Goal: Task Accomplishment & Management: Manage account settings

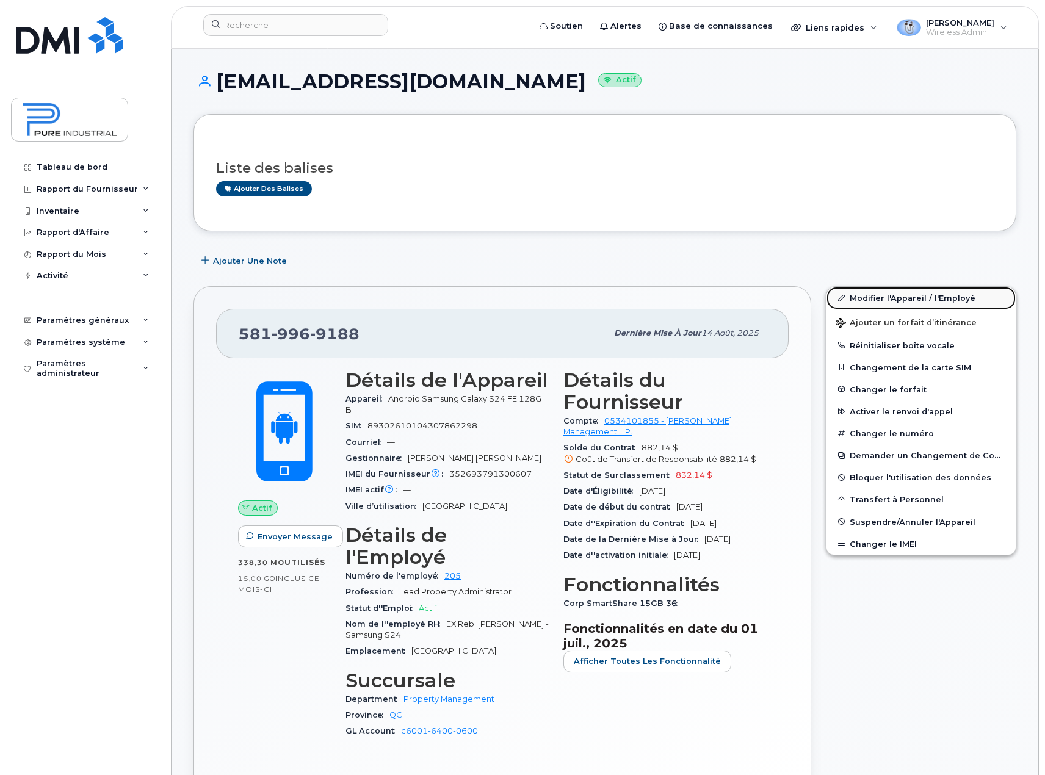
click at [881, 300] on link "Modifier l'Appareil / l'Employé" at bounding box center [920, 298] width 189 height 22
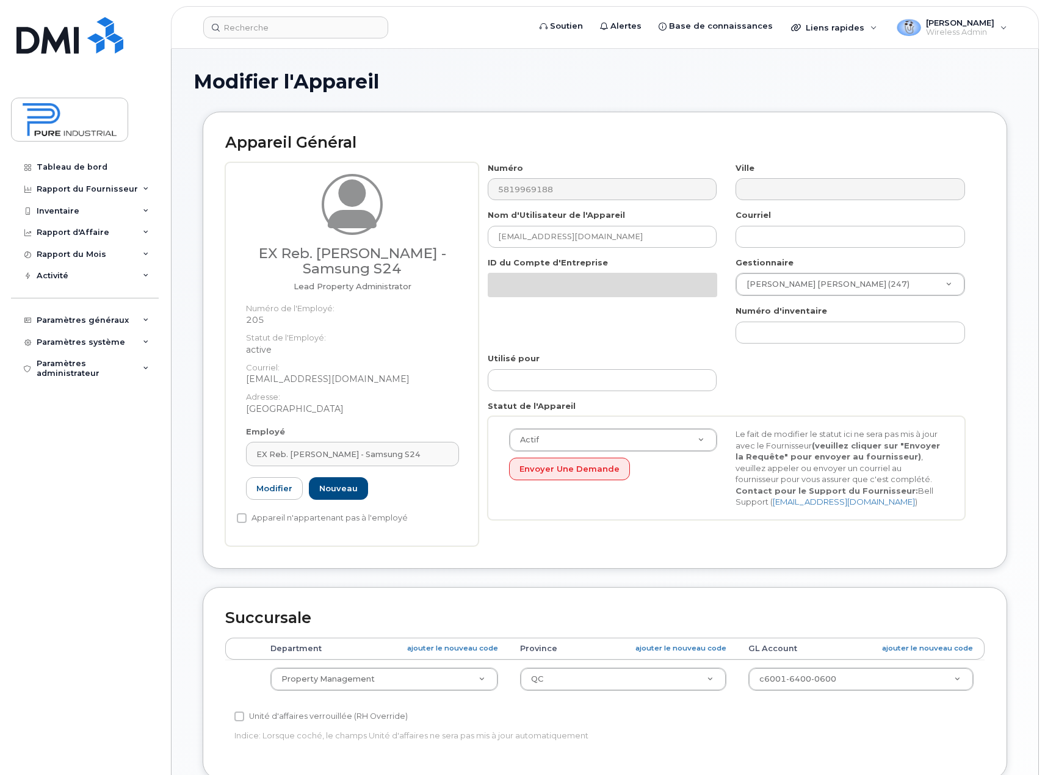
select select "5773520"
select select "5773508"
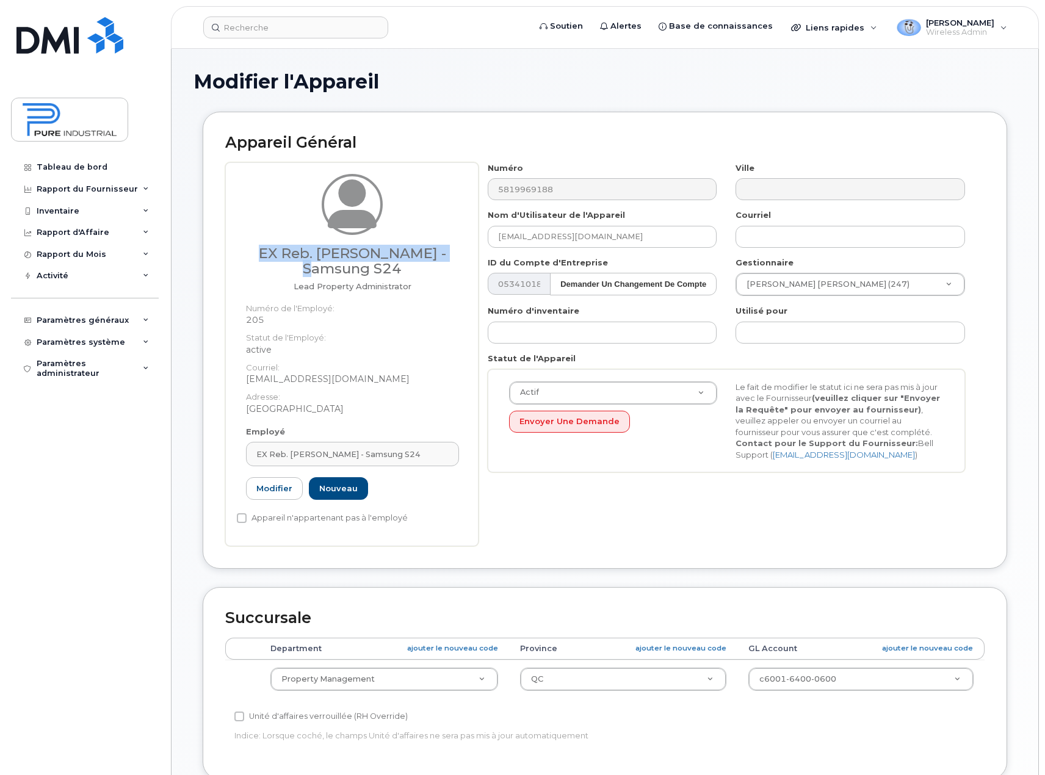
drag, startPoint x: 455, startPoint y: 255, endPoint x: 238, endPoint y: 246, distance: 216.8
click at [238, 246] on div "EX Reb. Delisle - Samsung S24 Lead Property Administrator Numéro de l'Employé: …" at bounding box center [352, 300] width 231 height 252
copy h3 "EX Reb. Delisle - Samsung"
drag, startPoint x: 605, startPoint y: 234, endPoint x: 425, endPoint y: 229, distance: 179.5
click at [425, 229] on div "EX Reb. Delisle - Samsung S24 Lead Property Administrator Numéro de l'Employé: …" at bounding box center [604, 354] width 759 height 384
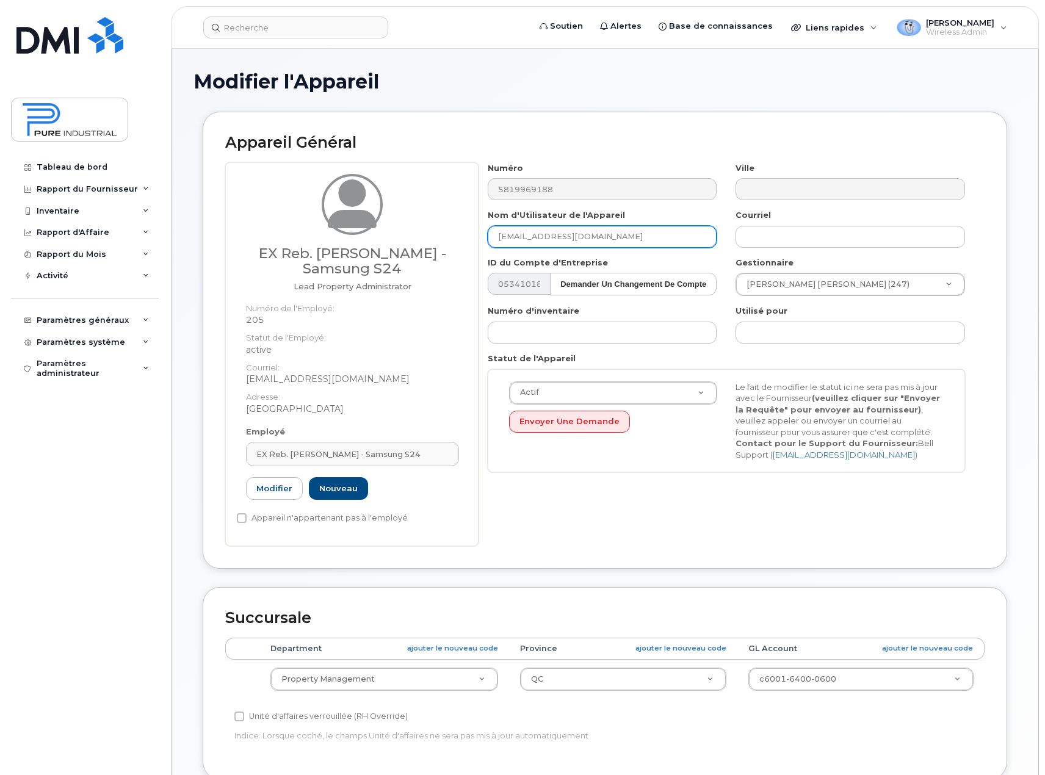
paste input "EX Reb. Delisle - Samsung"
type input "EX Reb. [PERSON_NAME] - Samsung"
click at [667, 458] on div "Actif Actif Suspendu Annulé Envoyer une Demande Le fait de modifier le statut i…" at bounding box center [726, 420] width 453 height 79
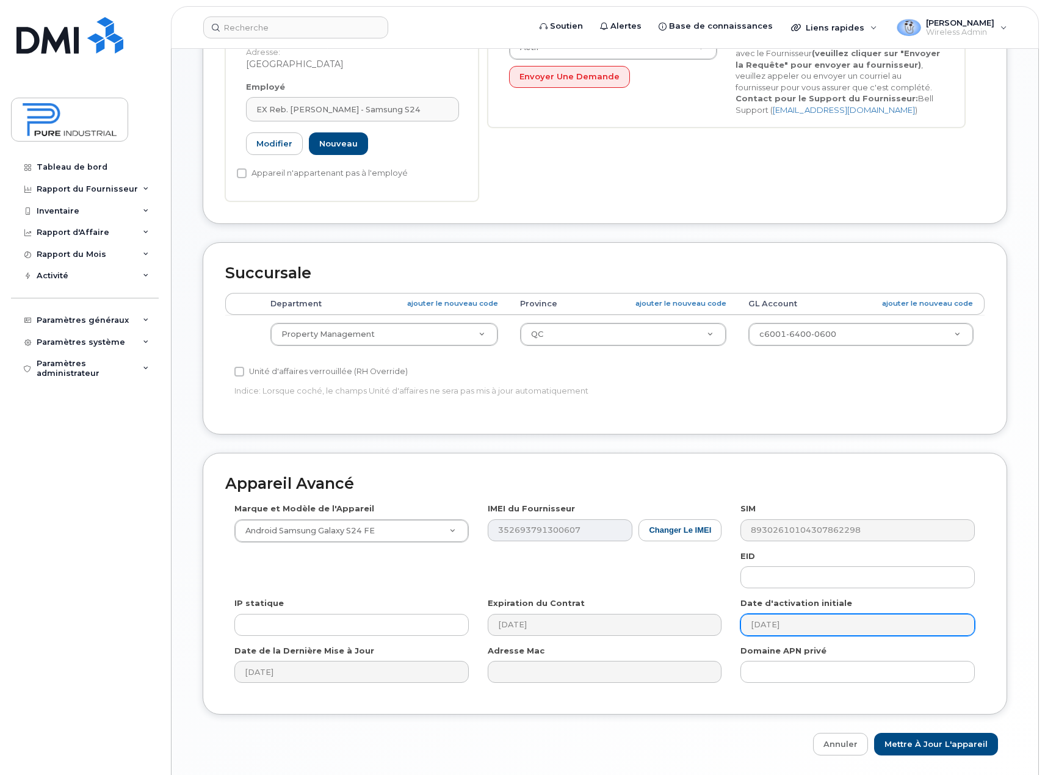
scroll to position [386, 0]
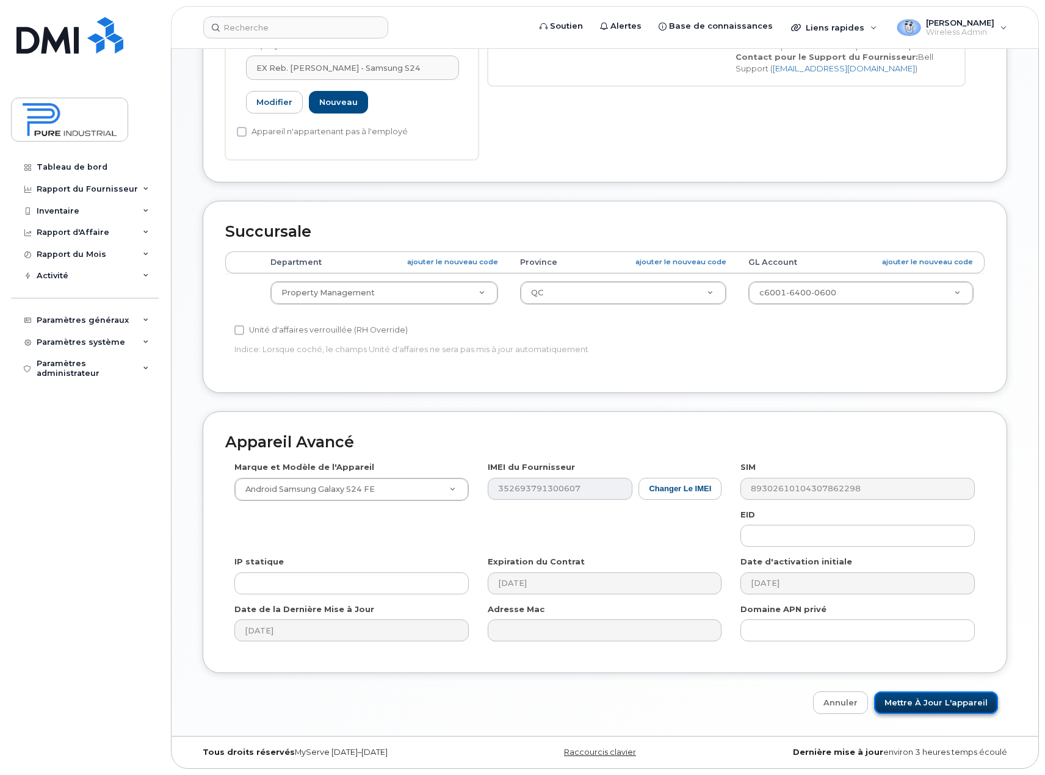
click at [913, 708] on input "Mettre à jour l'appareil" at bounding box center [936, 702] width 124 height 23
type input "Sauvegarde..."
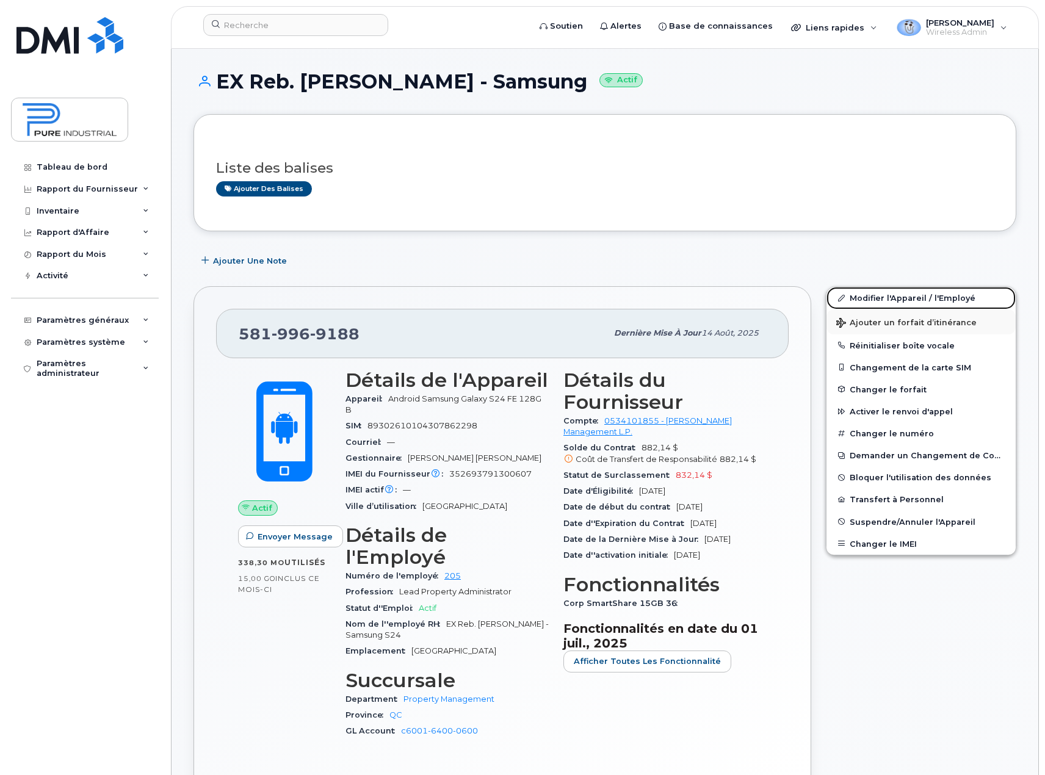
drag, startPoint x: 921, startPoint y: 301, endPoint x: 903, endPoint y: 320, distance: 25.9
click at [921, 301] on link "Modifier l'Appareil / l'Employé" at bounding box center [920, 298] width 189 height 22
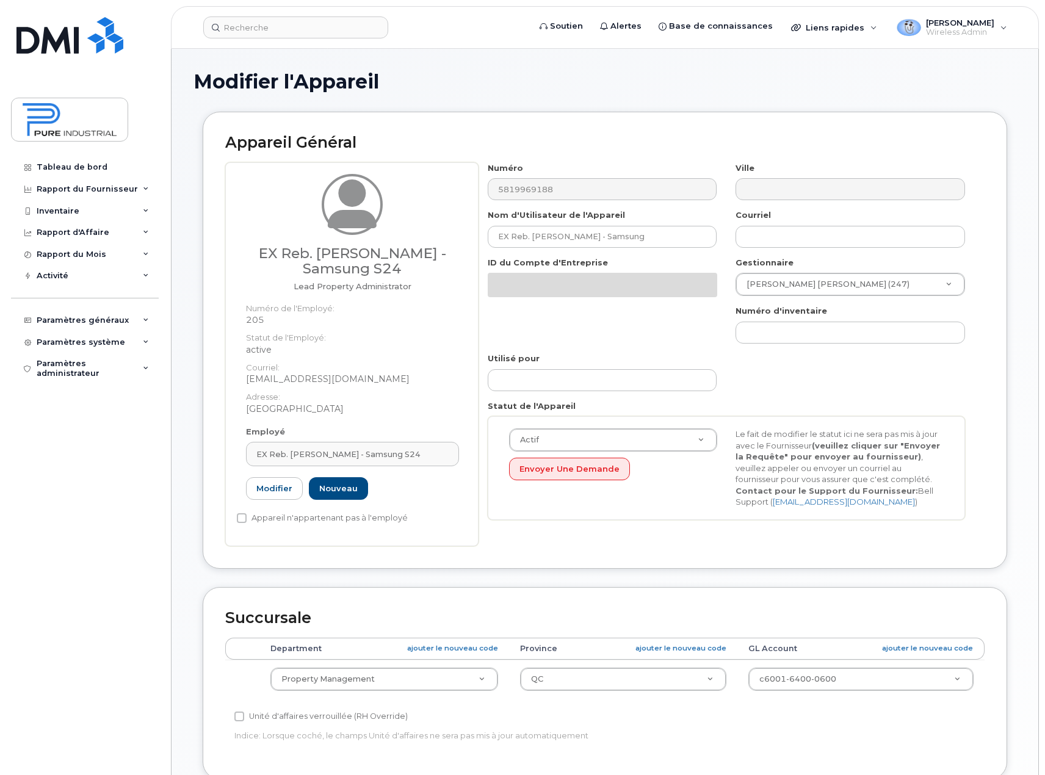
select select "5773520"
select select "5773508"
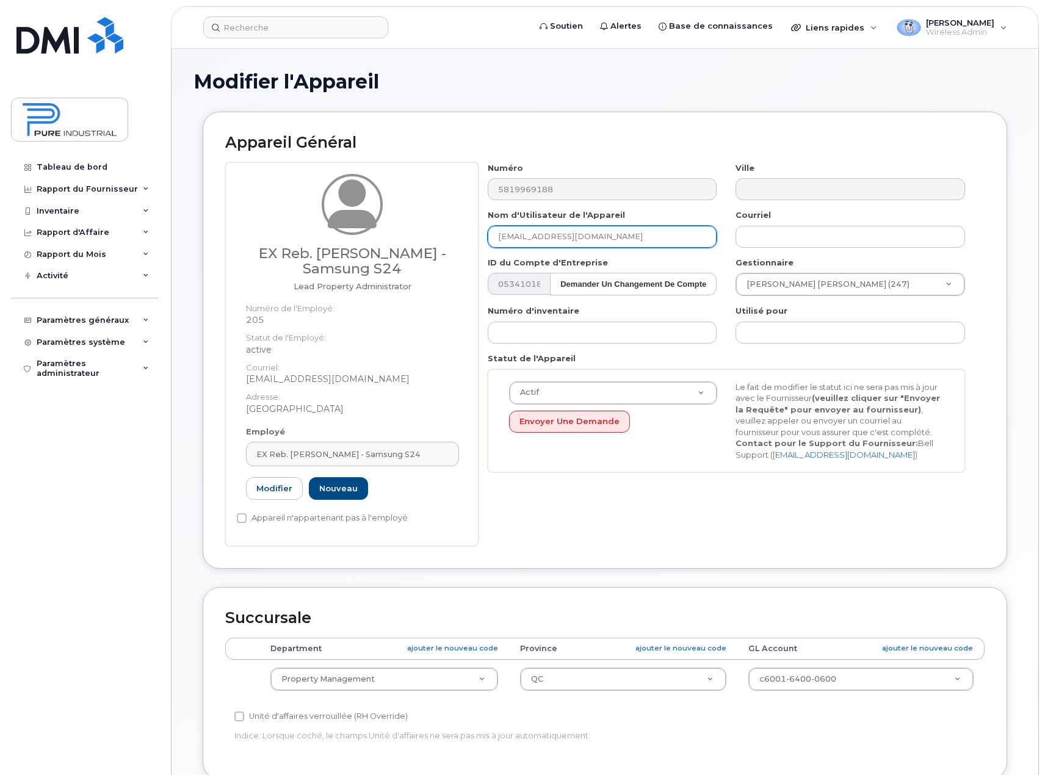
click at [621, 233] on input "dhogan@pureindustrial.ca" at bounding box center [602, 237] width 229 height 22
drag, startPoint x: 615, startPoint y: 238, endPoint x: 496, endPoint y: 234, distance: 119.1
click at [496, 234] on input "dhogan@pureindustrial.ca" at bounding box center [602, 237] width 229 height 22
paste input "EX Reb. Delisle - Samsung"
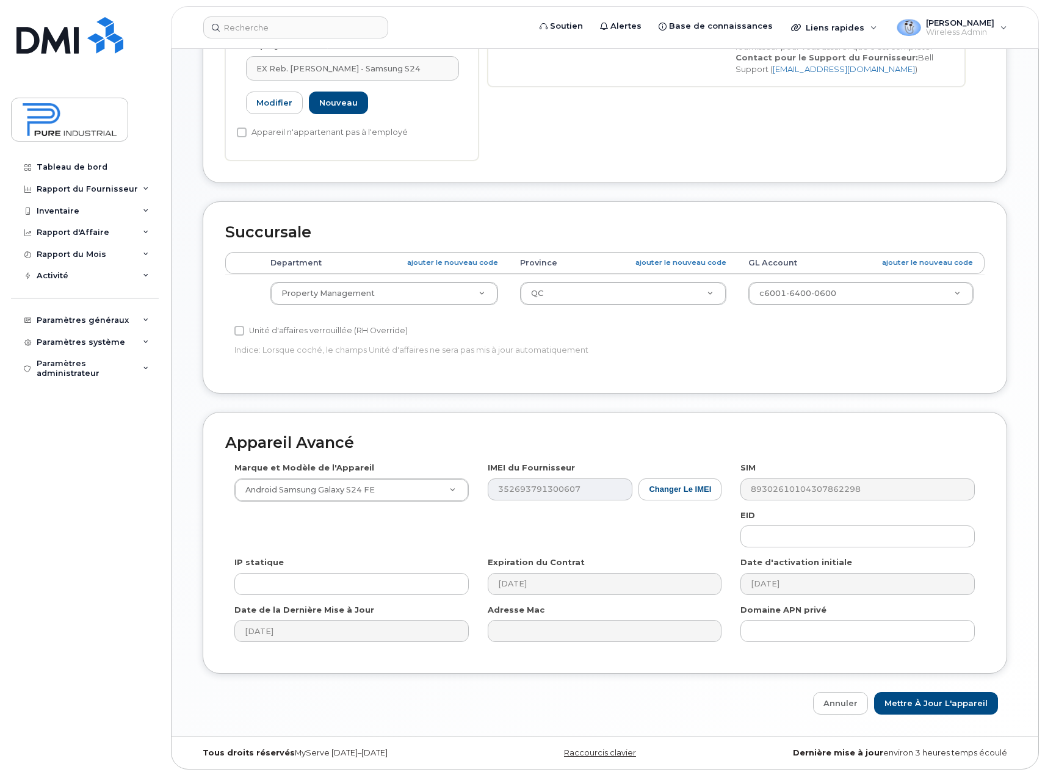
scroll to position [386, 0]
type input "EX Reb. Delisle - S24FE"
click at [944, 700] on input "Mettre à jour l'appareil" at bounding box center [936, 702] width 124 height 23
type input "Sauvegarde..."
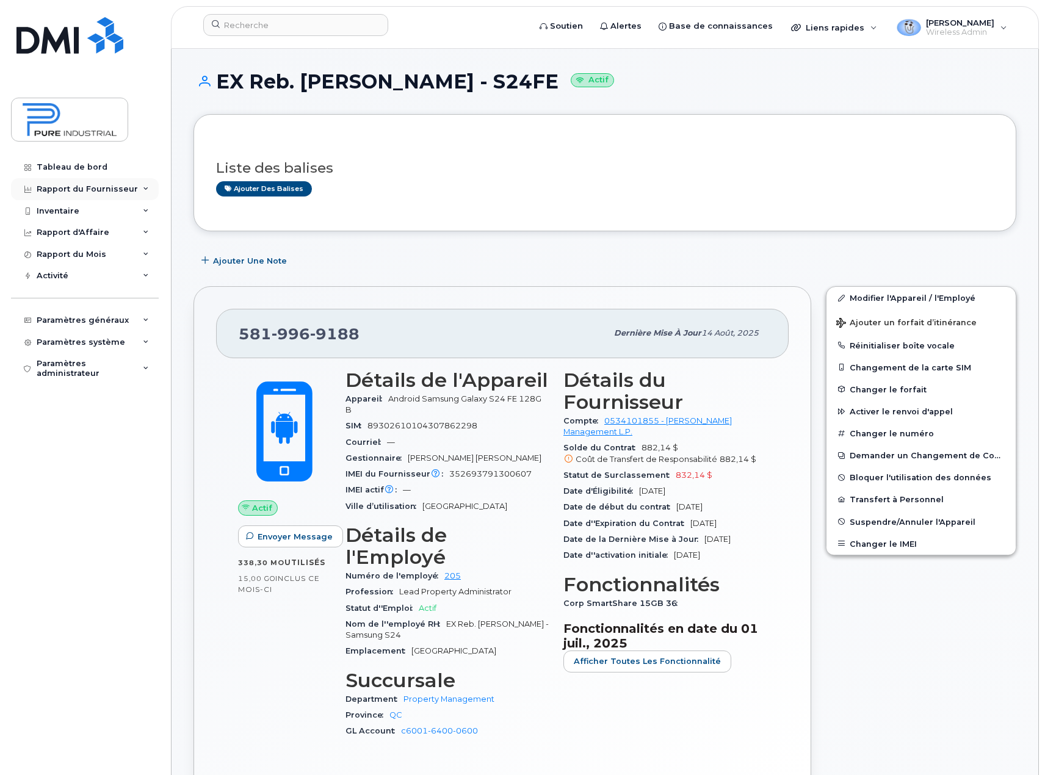
click at [132, 189] on div "Rapport du Fournisseur" at bounding box center [87, 189] width 101 height 10
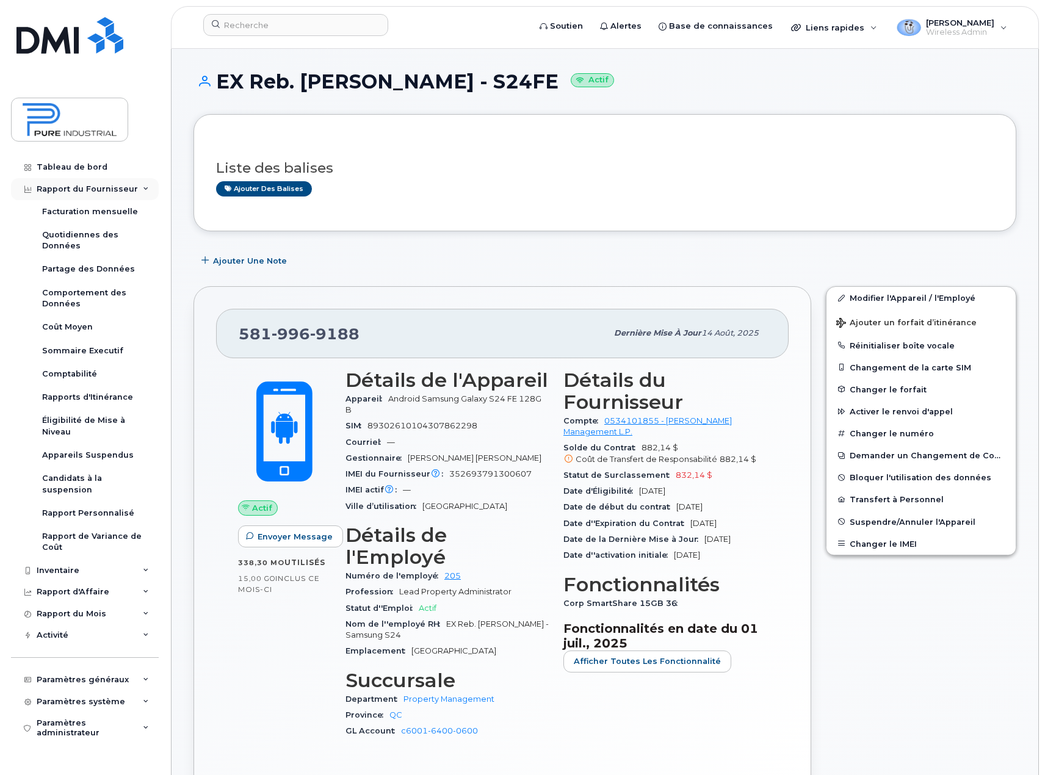
click at [131, 189] on div "Rapport du Fournisseur" at bounding box center [87, 189] width 101 height 10
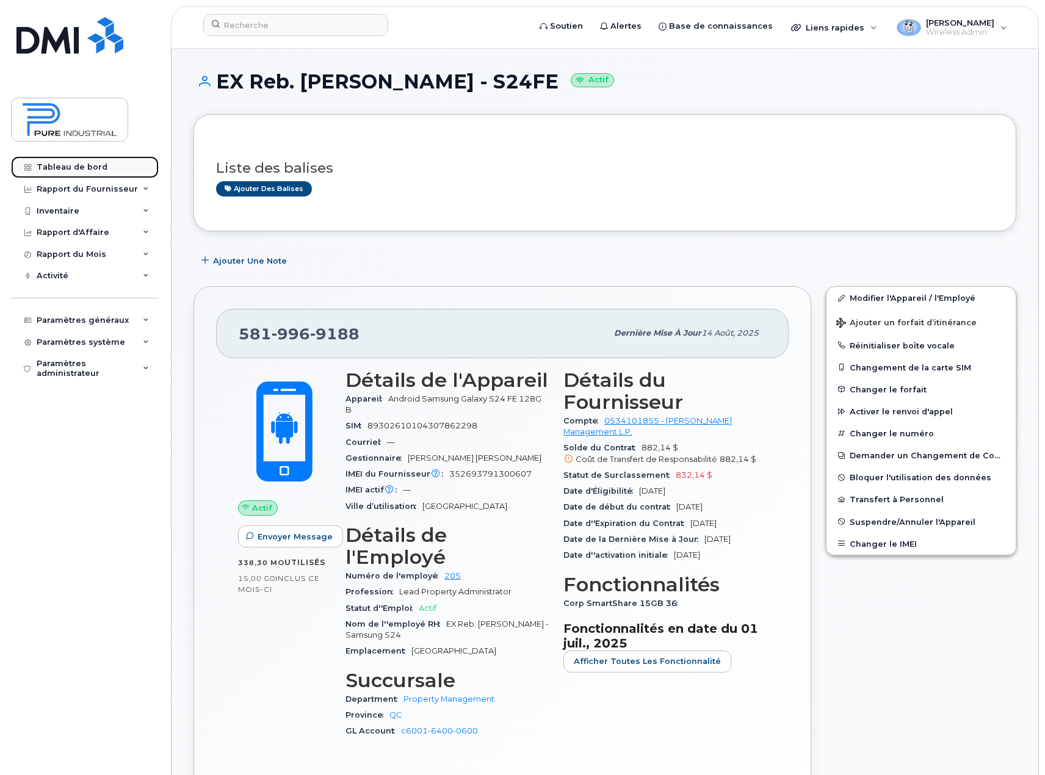
click at [94, 168] on div "Tableau de bord" at bounding box center [72, 167] width 71 height 10
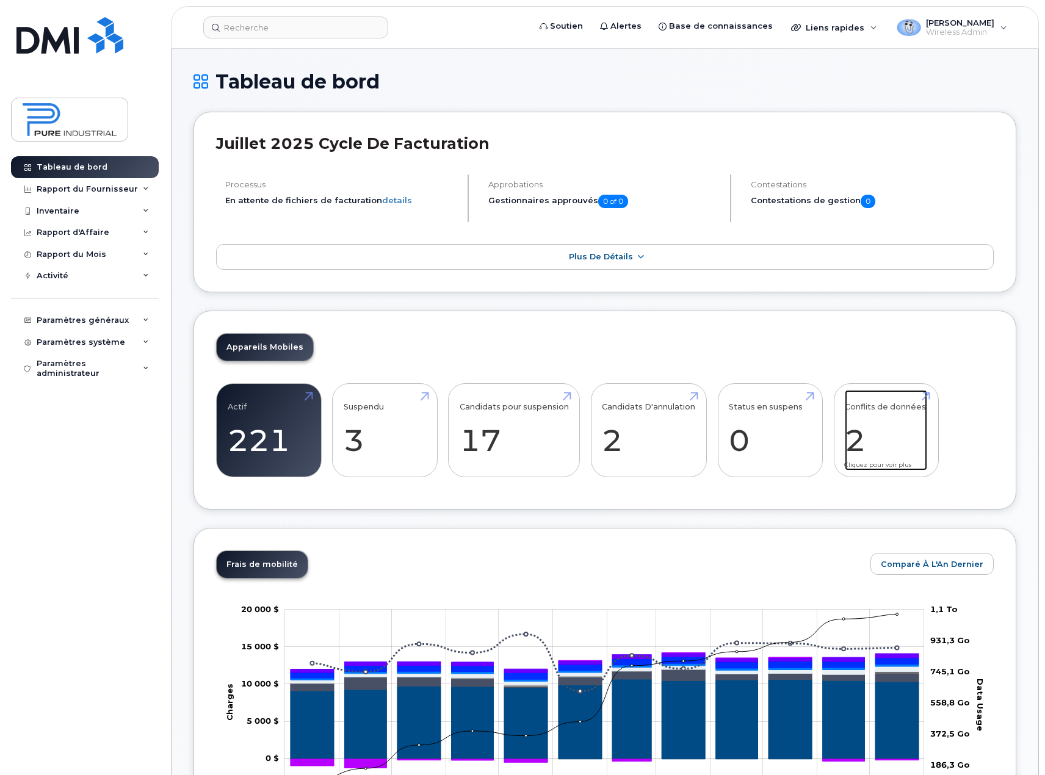
click at [892, 439] on link "Conflits de données 2" at bounding box center [886, 430] width 82 height 81
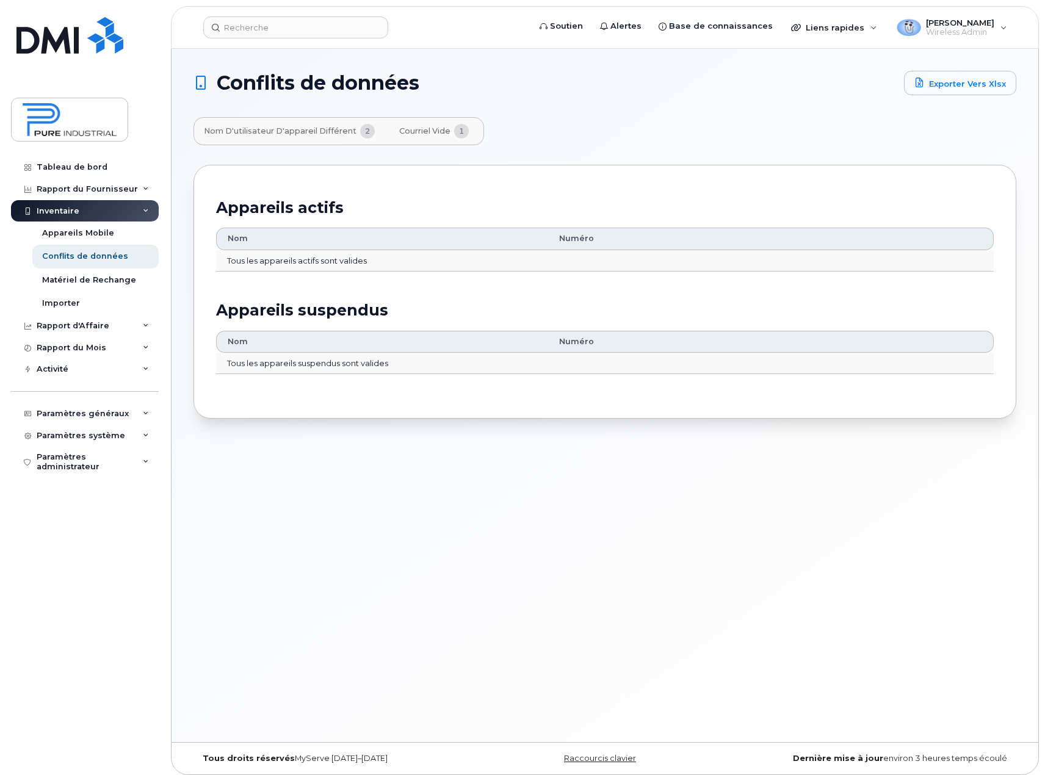
click at [364, 131] on span "2" at bounding box center [367, 131] width 15 height 15
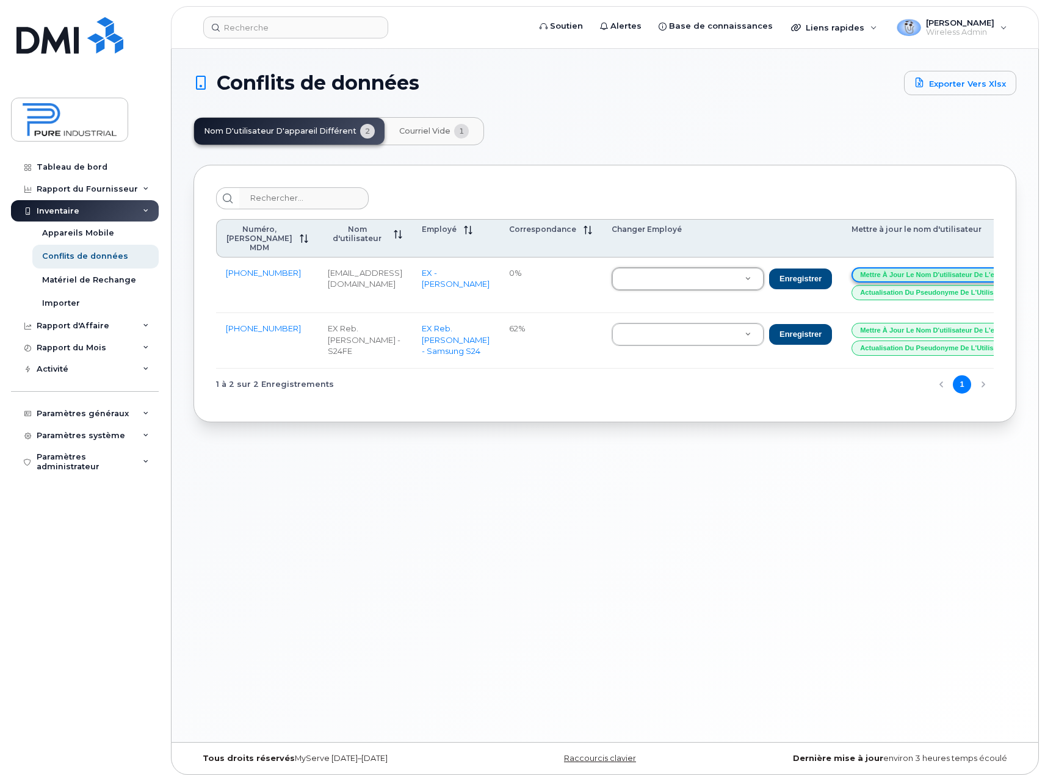
click at [890, 278] on button "Mettre à jour le nom d'utilisateur de l'employé" at bounding box center [938, 274] width 175 height 15
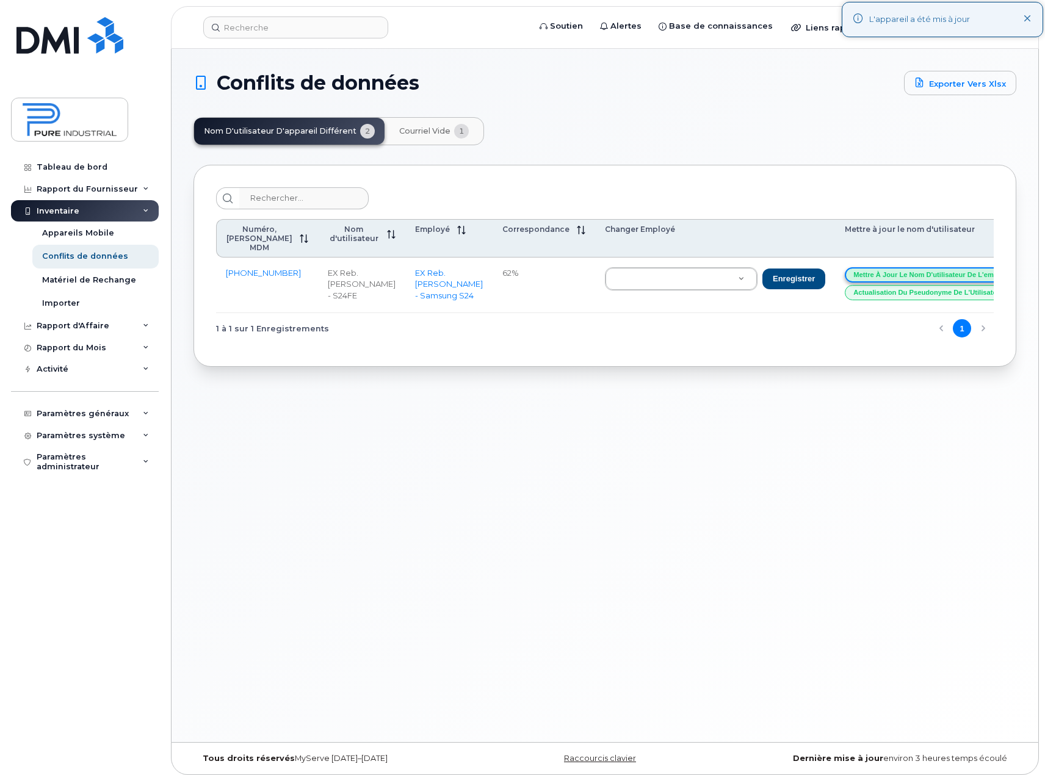
click at [890, 278] on button "Mettre à jour le nom d'utilisateur de l'employé" at bounding box center [932, 274] width 175 height 15
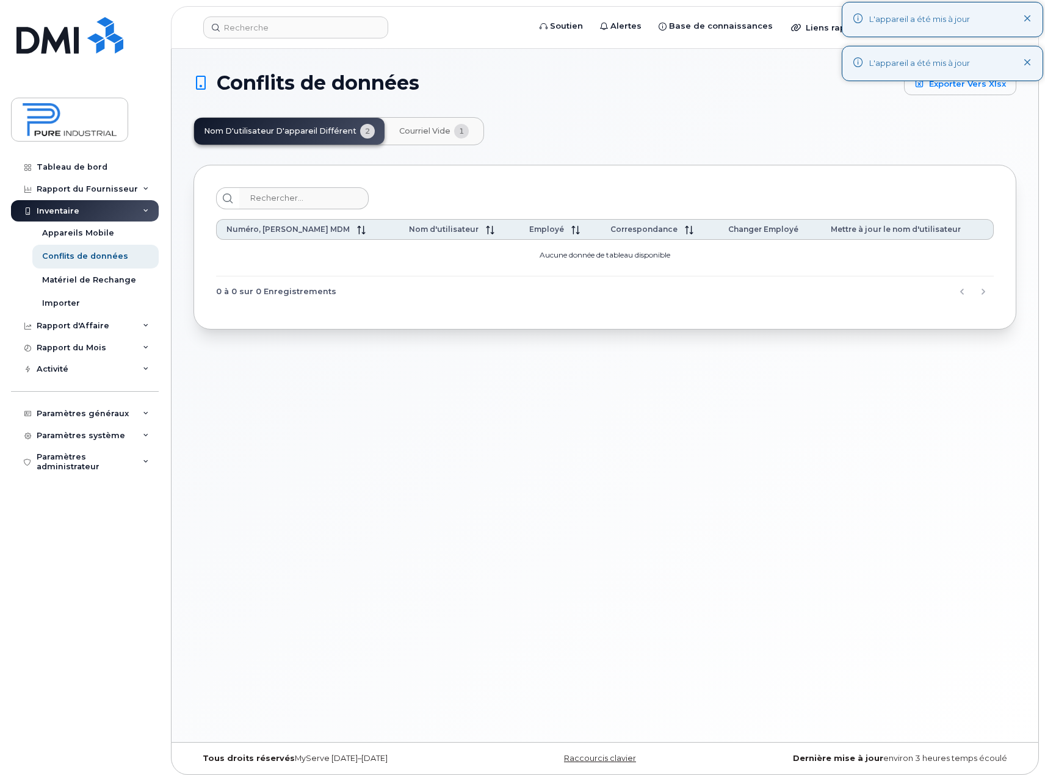
click at [72, 212] on div "Inventaire" at bounding box center [58, 211] width 43 height 10
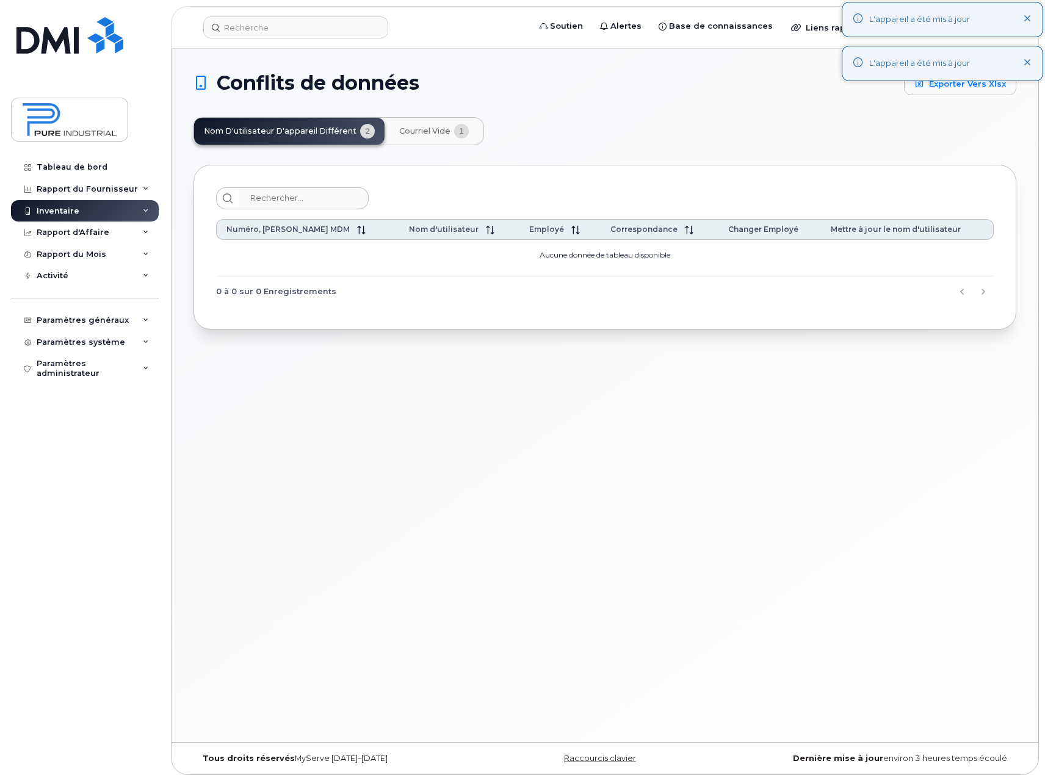
click at [76, 213] on div "Inventaire" at bounding box center [58, 211] width 43 height 10
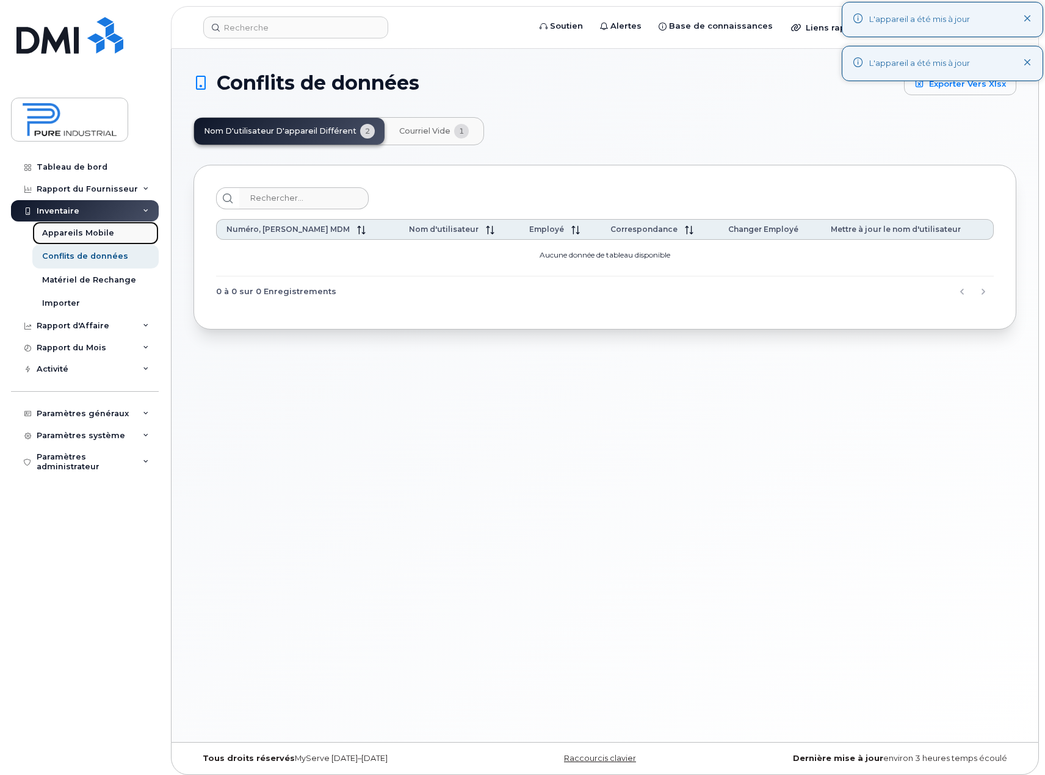
click at [82, 230] on div "Appareils Mobile" at bounding box center [78, 233] width 72 height 11
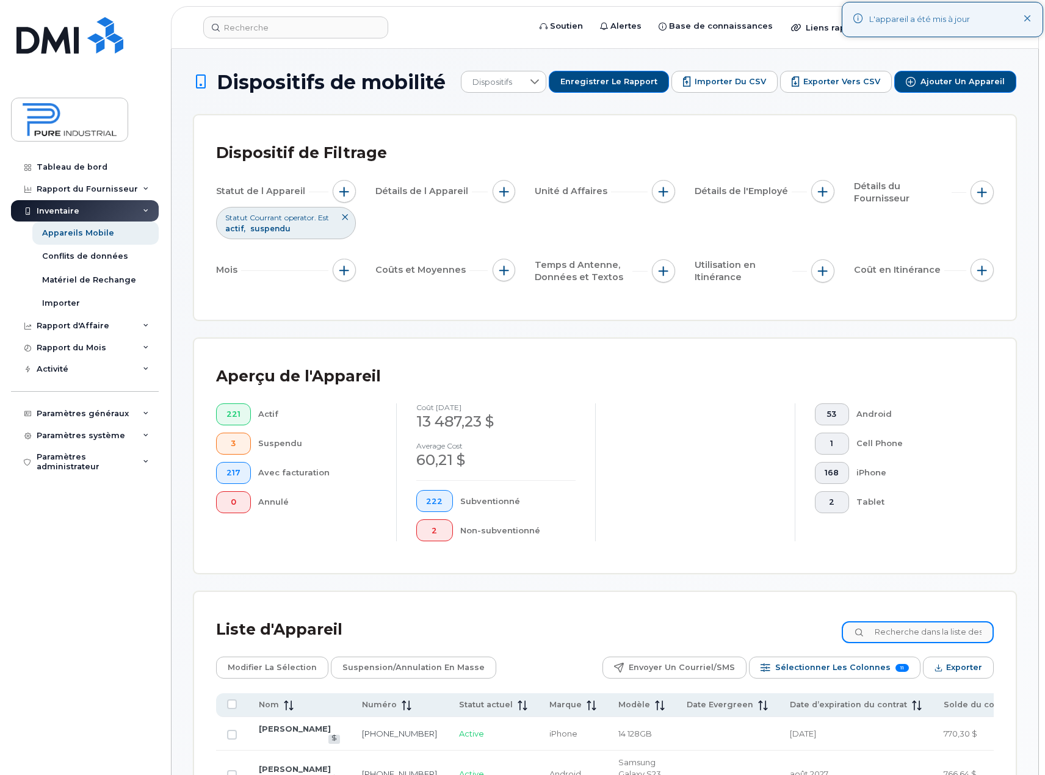
click at [917, 628] on input at bounding box center [918, 632] width 152 height 22
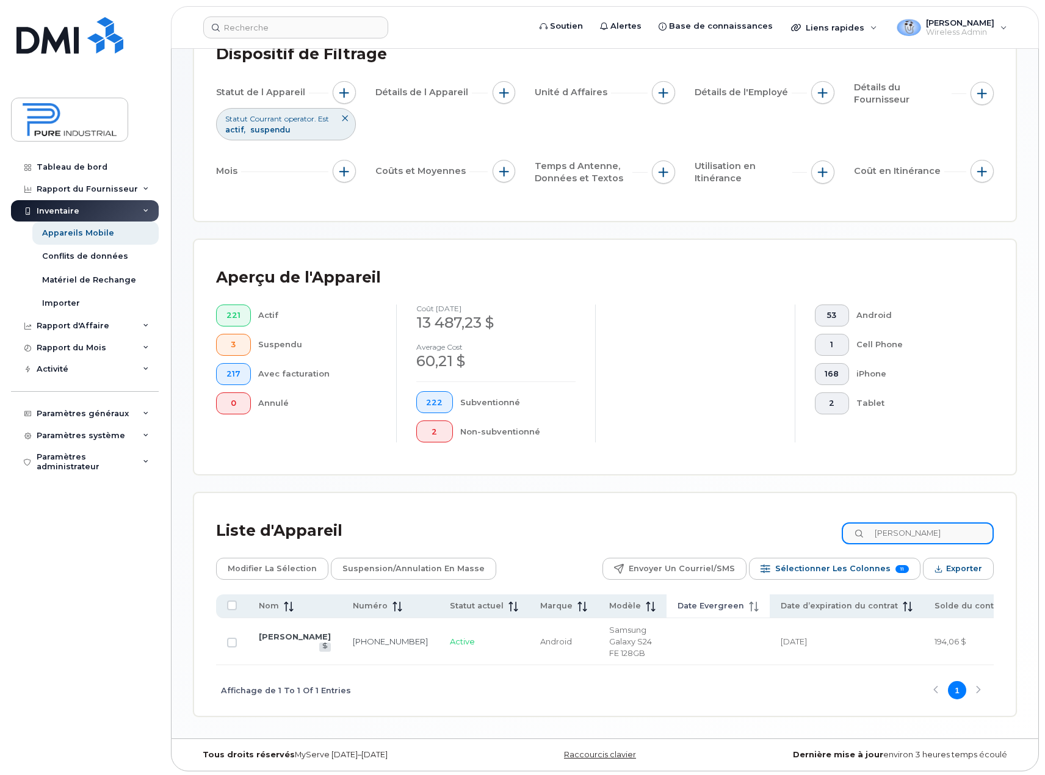
scroll to position [105, 0]
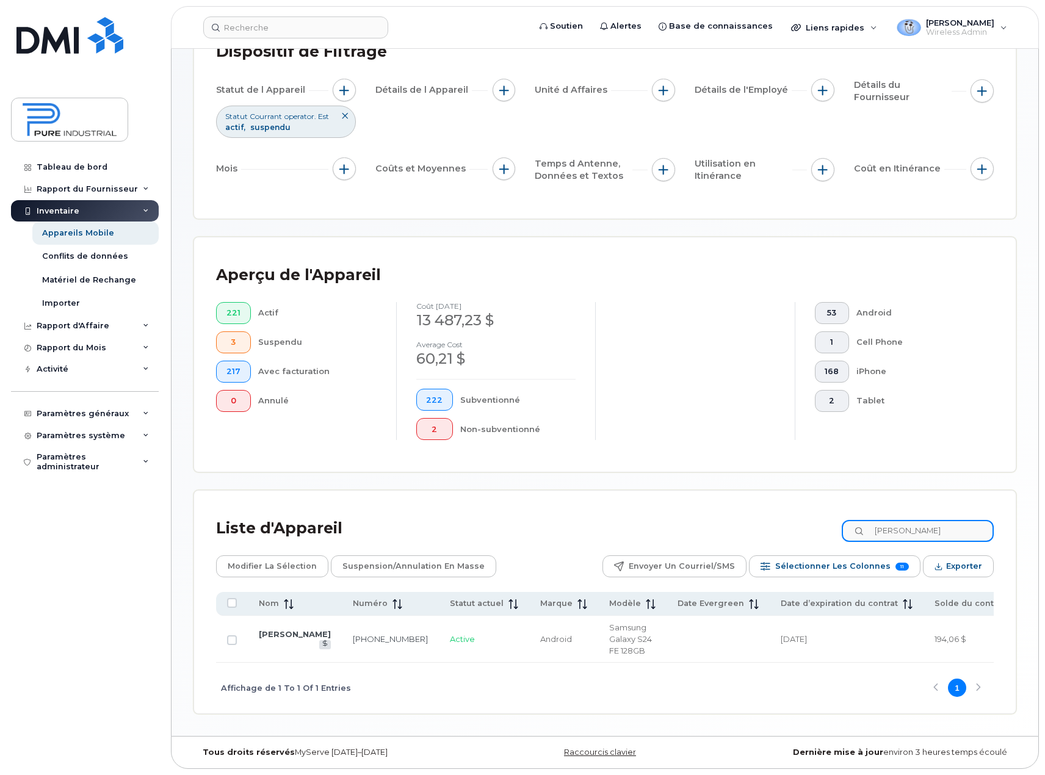
click at [912, 525] on input "hogan" at bounding box center [918, 531] width 152 height 22
drag, startPoint x: 920, startPoint y: 526, endPoint x: 814, endPoint y: 519, distance: 106.4
click at [831, 529] on div "Liste d'Appareil hogan" at bounding box center [605, 529] width 778 height 32
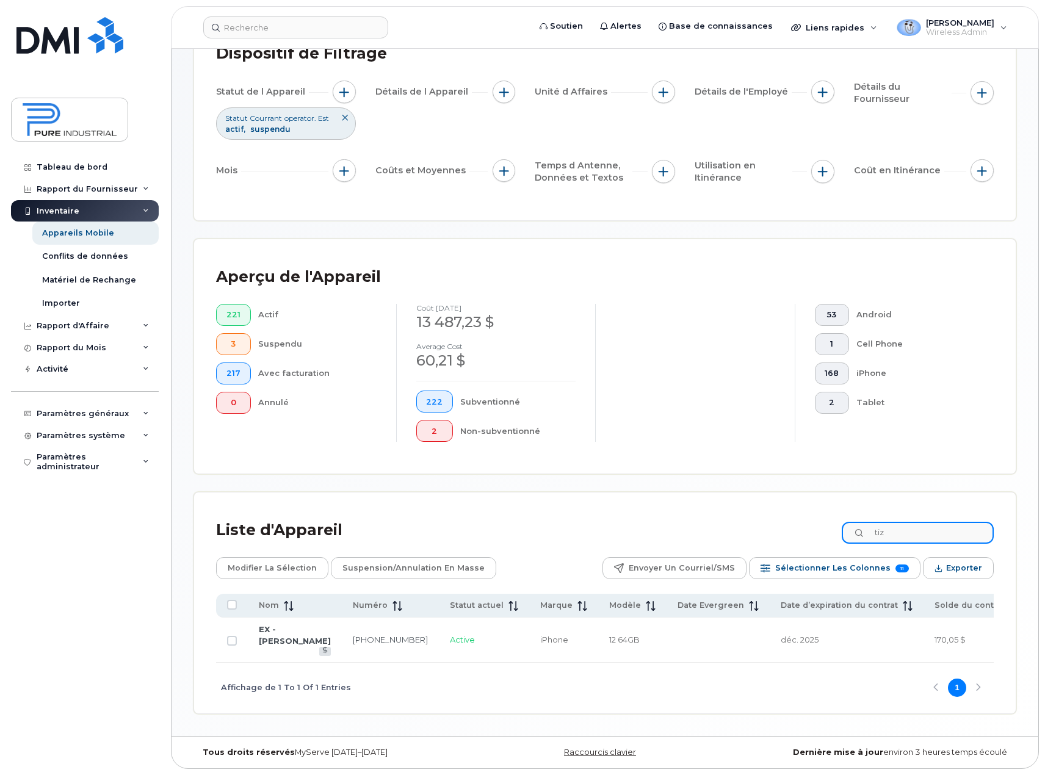
type input "tiz"
click at [271, 634] on link "EX - [PERSON_NAME]" at bounding box center [295, 634] width 72 height 21
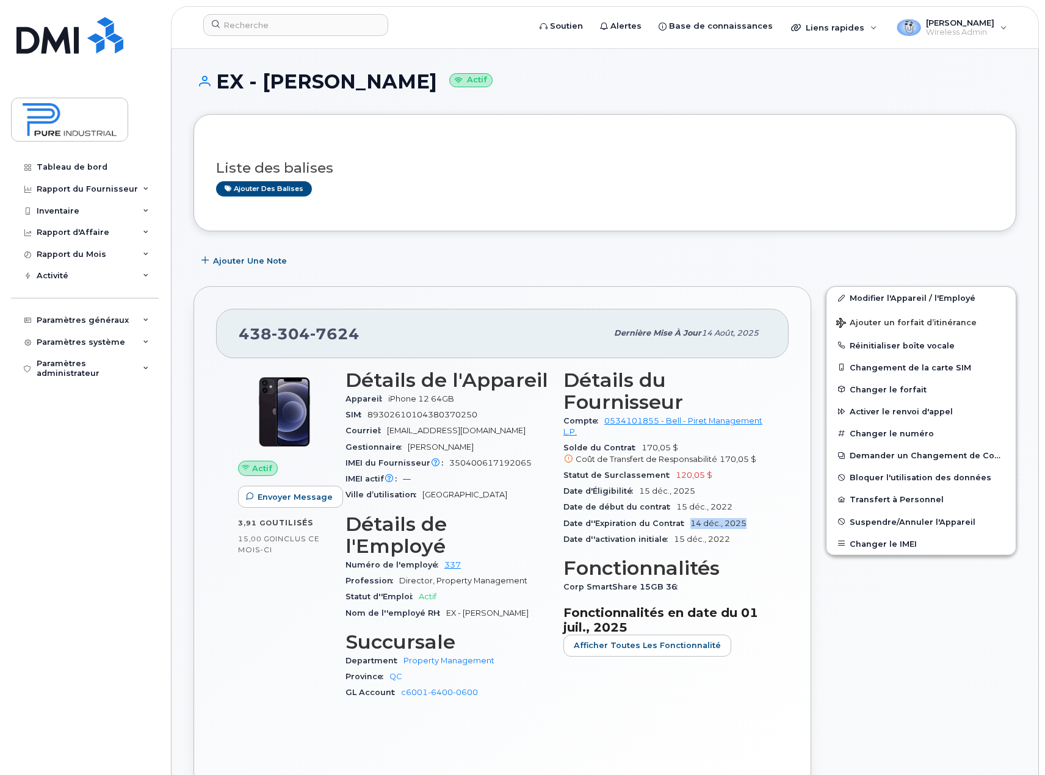
drag, startPoint x: 691, startPoint y: 525, endPoint x: 751, endPoint y: 521, distance: 60.0
click at [751, 521] on div "Date d''Expiration du Contrat 14 déc., 2025" at bounding box center [664, 524] width 203 height 16
copy span "14 déc., 2025"
click at [916, 298] on link "Modifier l'Appareil / l'Employé" at bounding box center [920, 298] width 189 height 22
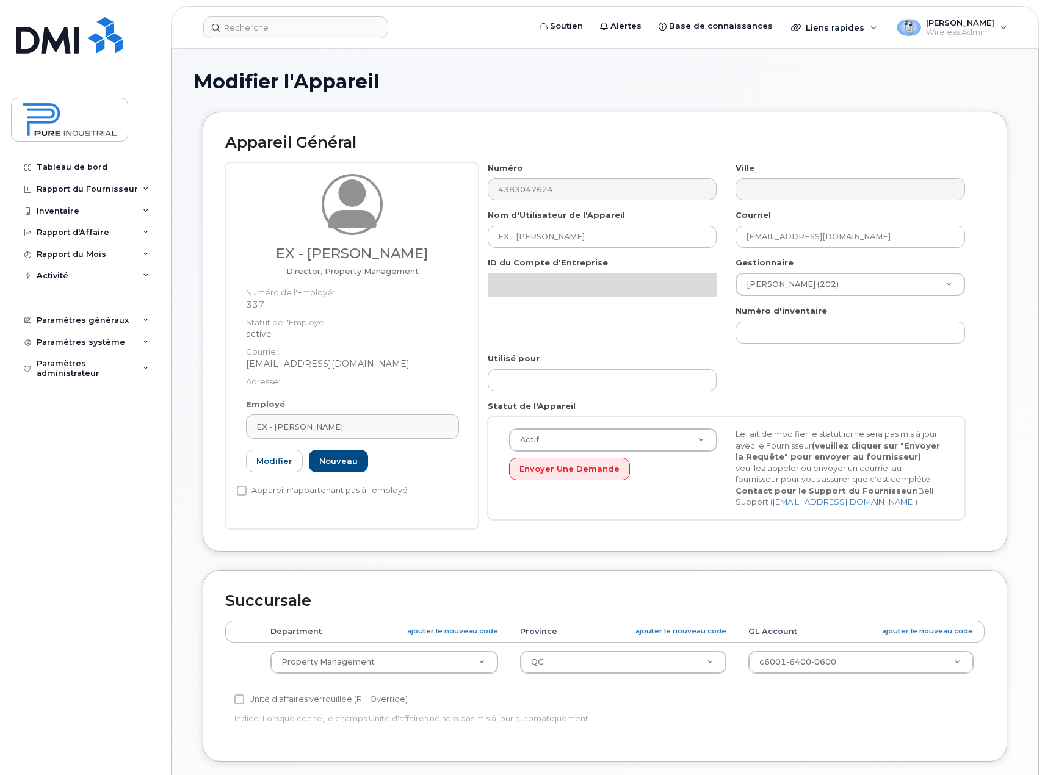
select select "5773520"
select select "5773508"
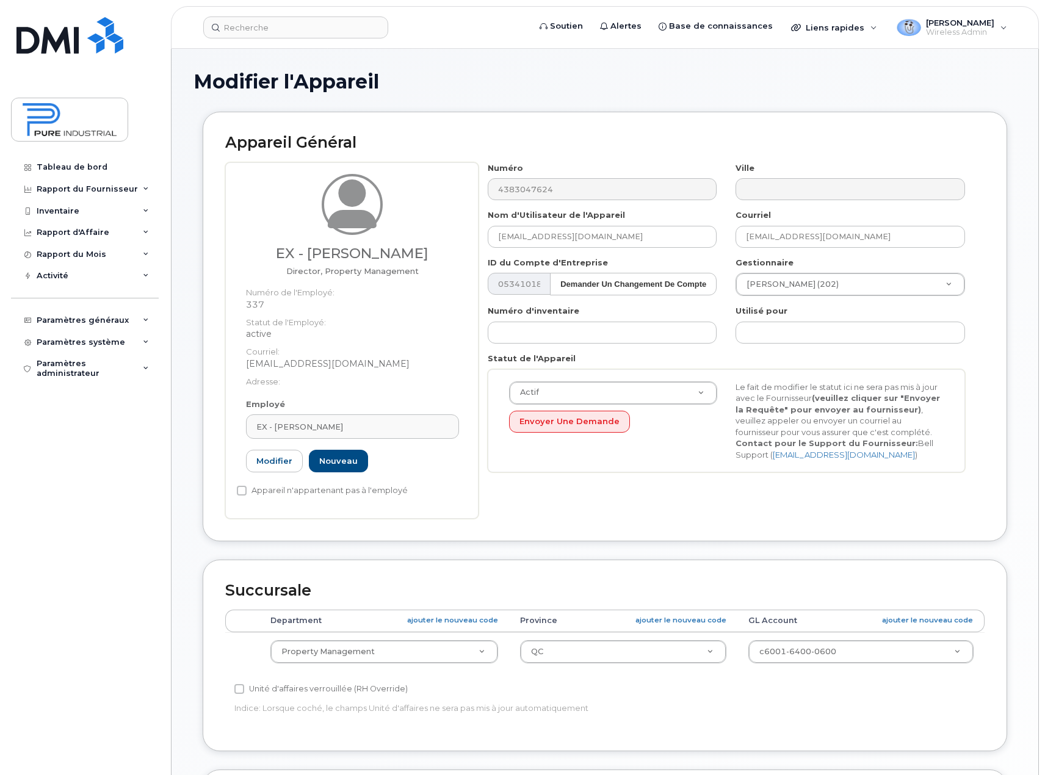
drag, startPoint x: 428, startPoint y: 254, endPoint x: 262, endPoint y: 254, distance: 166.0
click at [262, 254] on h3 "EX - Tiziana Fastidio" at bounding box center [352, 253] width 213 height 15
drag, startPoint x: 605, startPoint y: 237, endPoint x: 460, endPoint y: 238, distance: 145.9
click at [460, 238] on div "EX - Tiziana Fastidio Director, Property Management Numéro de l'Employé: 337 St…" at bounding box center [604, 340] width 759 height 356
paste input "EX Tiz.Fastidio - 14 déc. 2025"
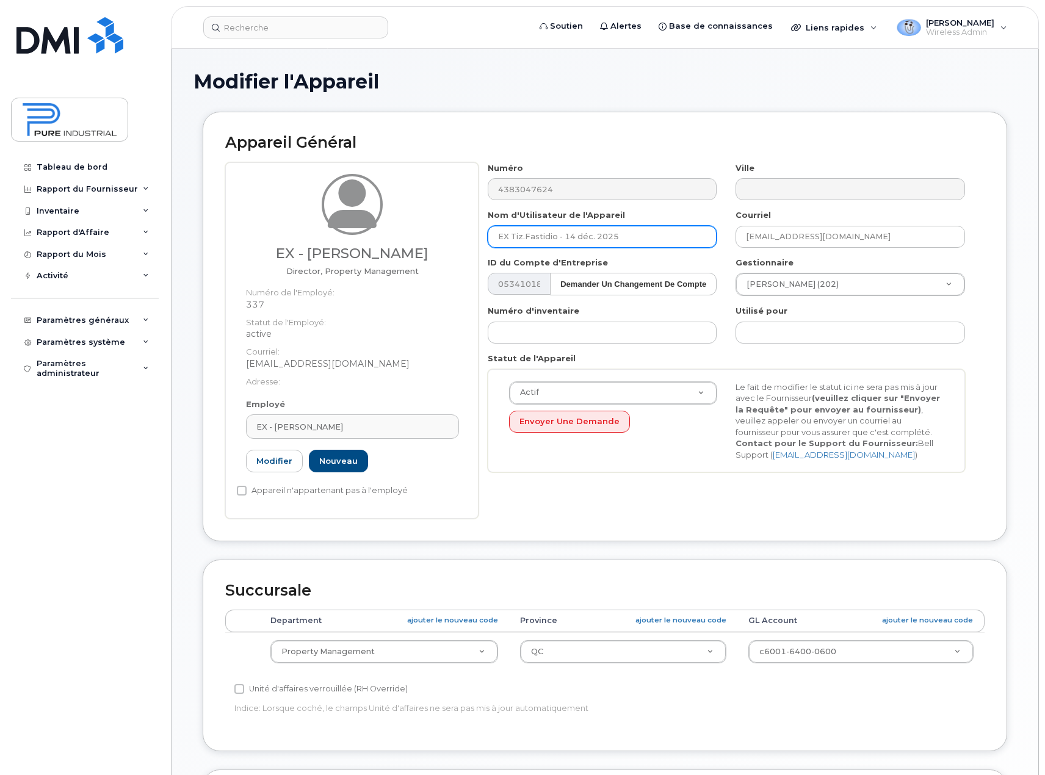
type input "EX Tiz.Fastidio - 14 déc. 2025"
click at [1013, 286] on div "Appareil Général EX - Tiziana Fastidio Director, Property Management Numéro de …" at bounding box center [604, 336] width 823 height 448
drag, startPoint x: 815, startPoint y: 231, endPoint x: 627, endPoint y: 231, distance: 188.0
click at [627, 231] on div "Numéro 4383047624 Ville Nom d'Utilisateur de l'Appareil EX Tiz.Fastidio - 14 dé…" at bounding box center [726, 322] width 496 height 320
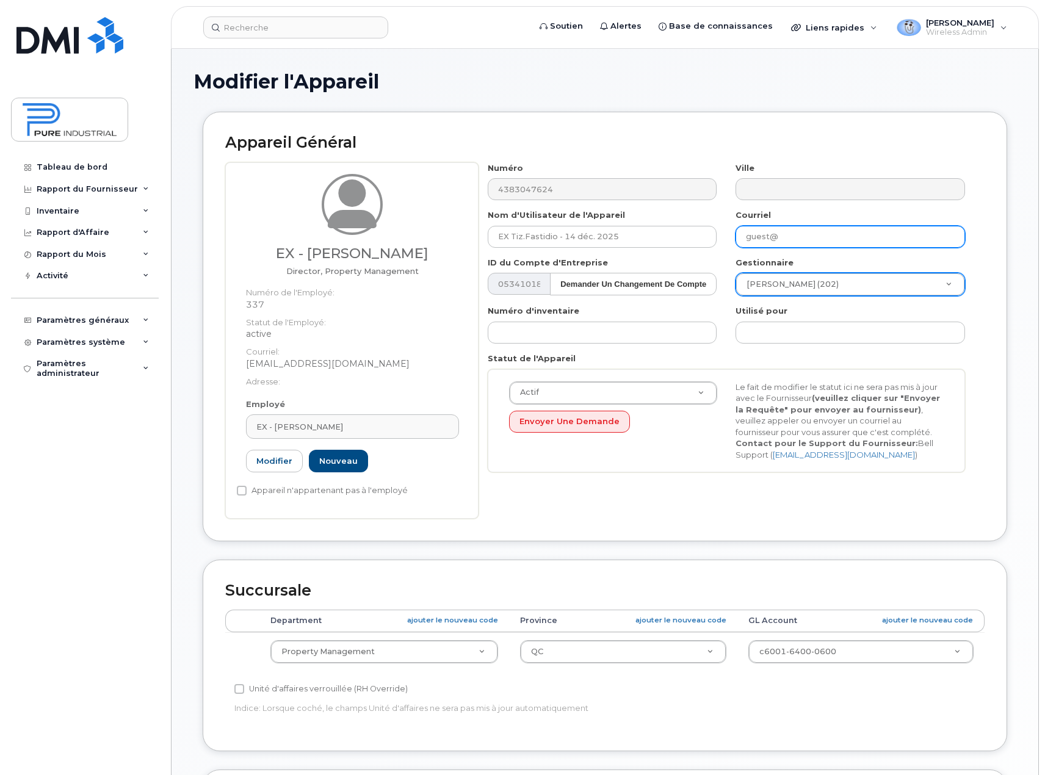
type input "guest@unknown.com"
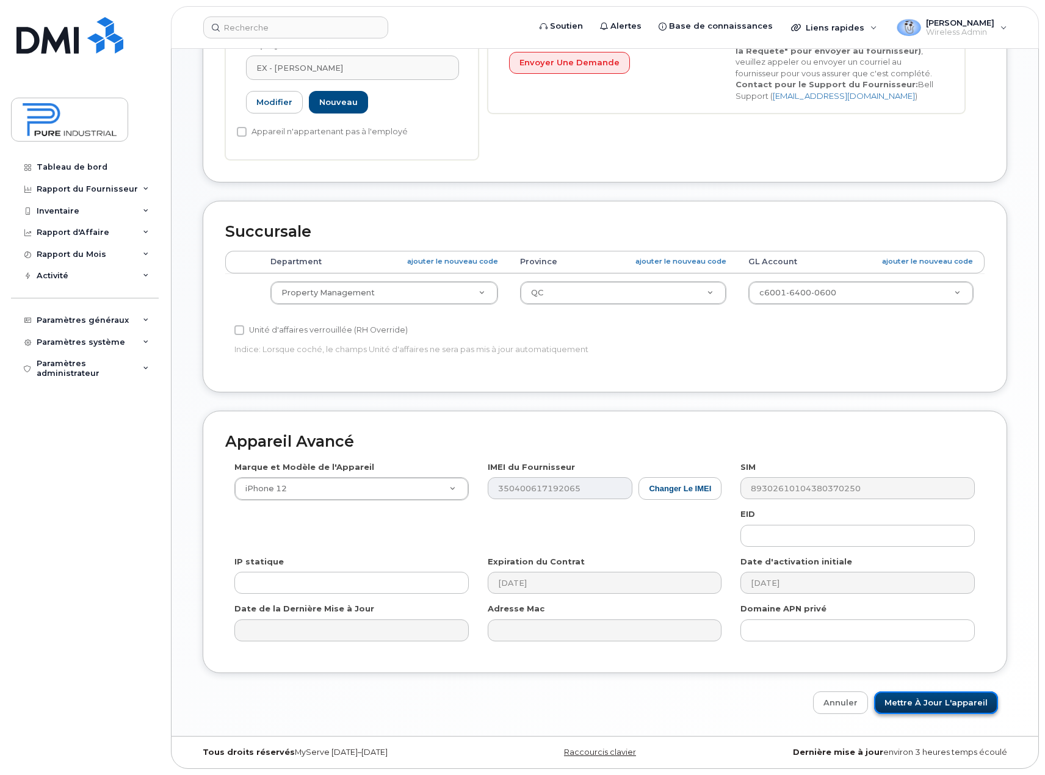
click at [942, 709] on input "Mettre à jour l'appareil" at bounding box center [936, 702] width 124 height 23
type input "Sauvegarde..."
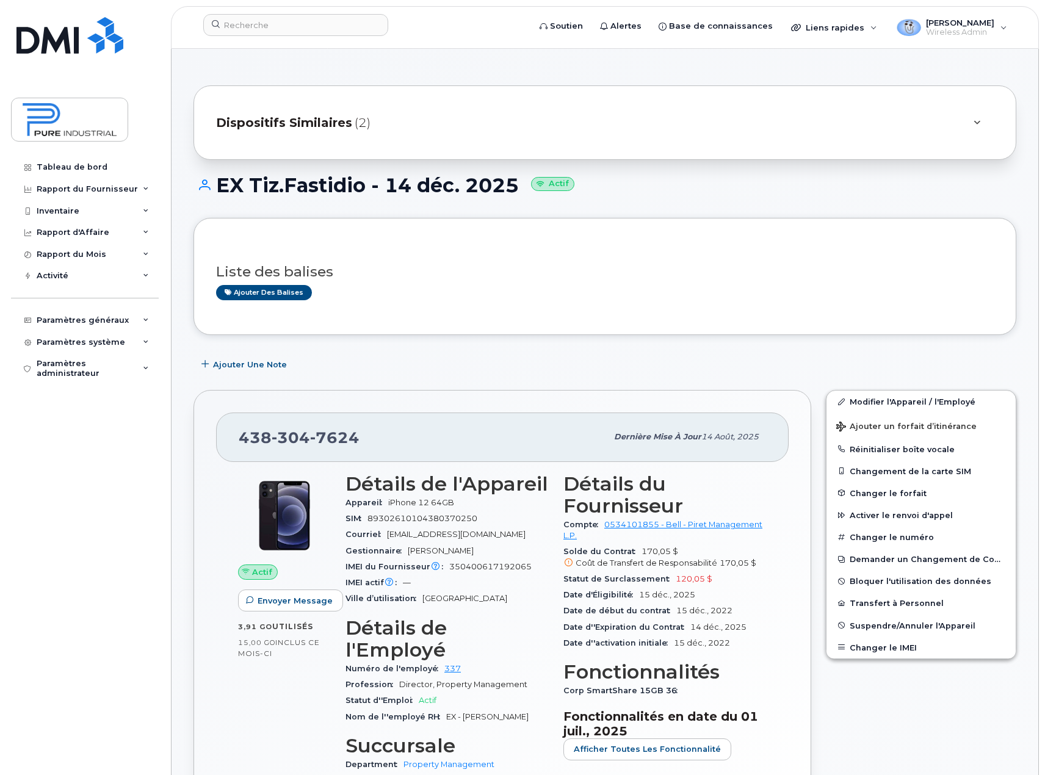
click at [355, 123] on span "(2)" at bounding box center [363, 123] width 16 height 18
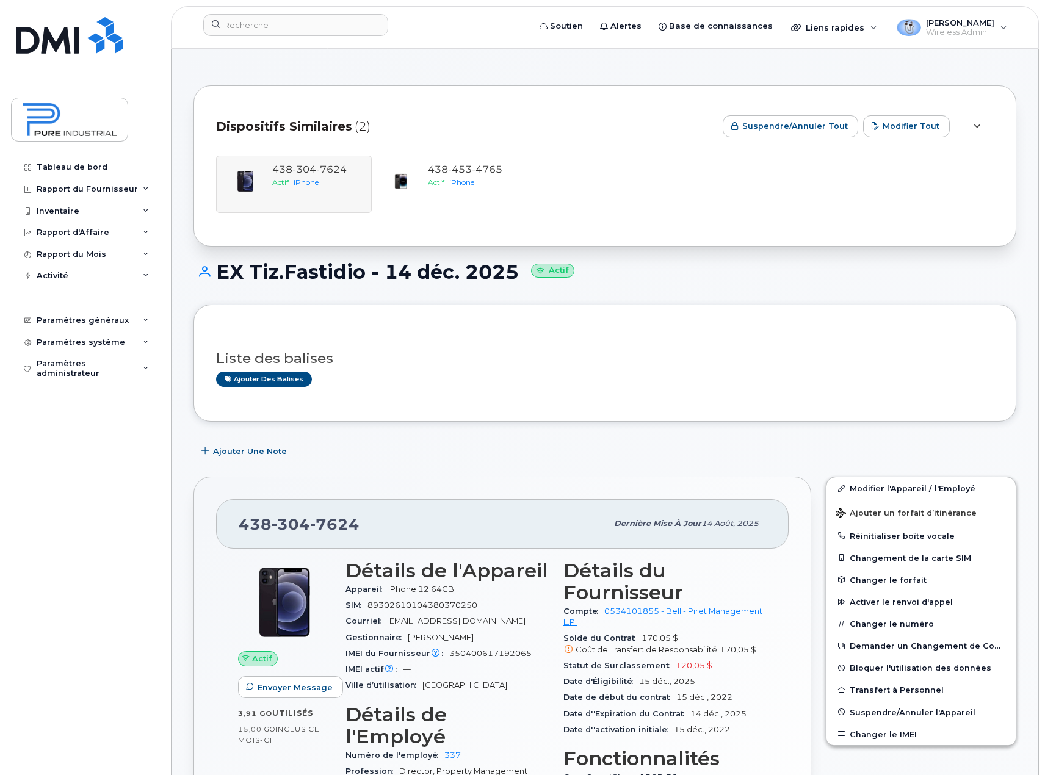
click at [976, 126] on icon at bounding box center [976, 127] width 7 height 8
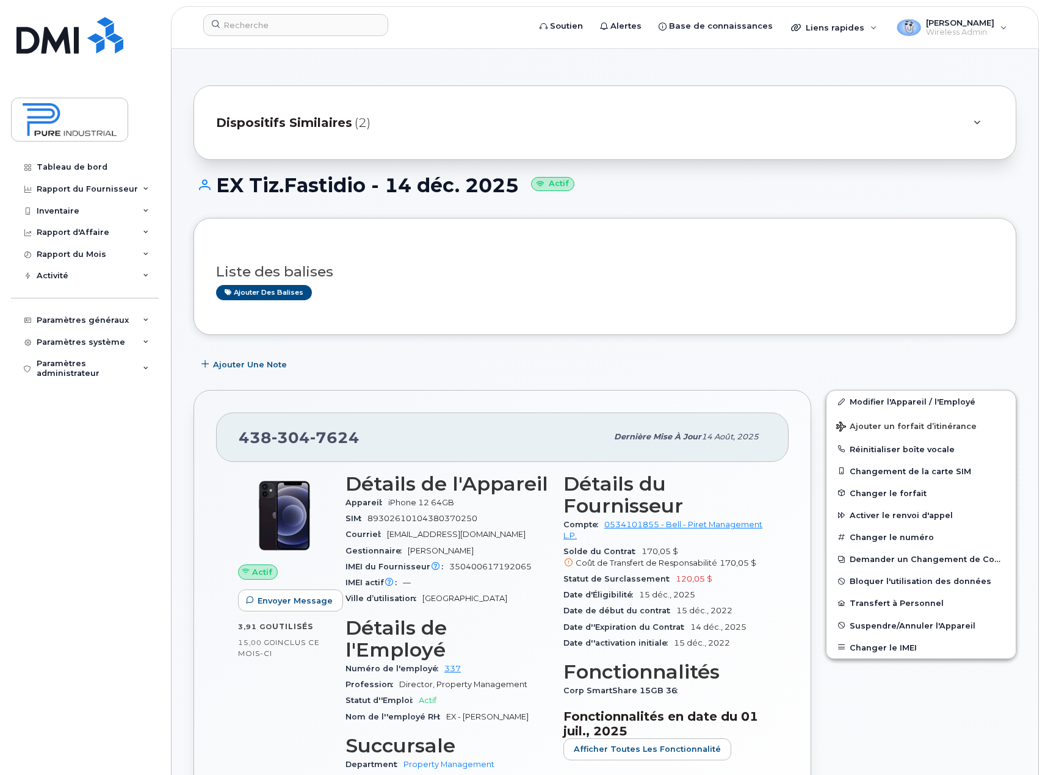
click at [975, 123] on icon at bounding box center [976, 123] width 7 height 8
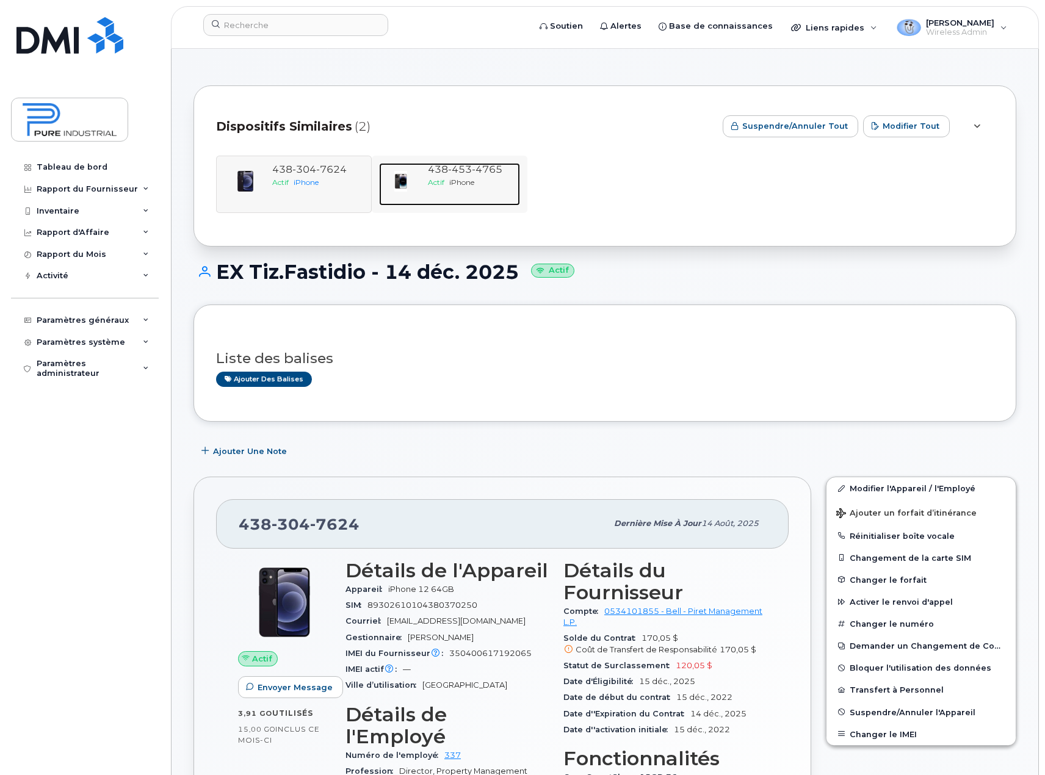
click at [472, 177] on div "Actif iPhone" at bounding box center [471, 182] width 87 height 10
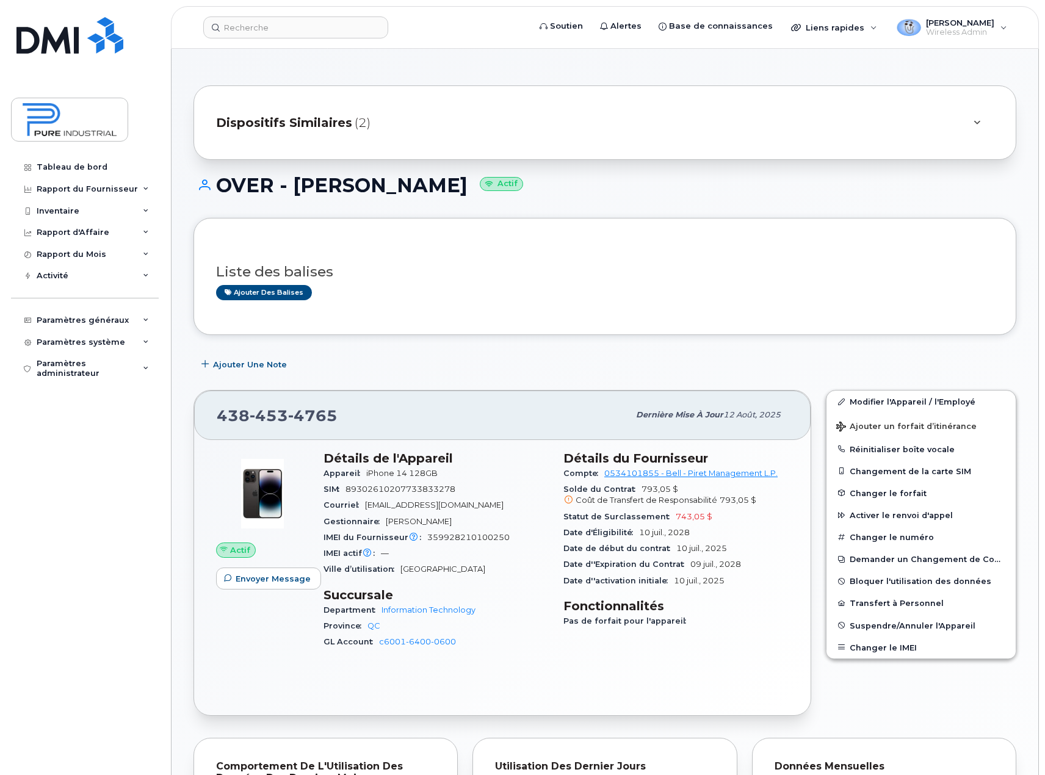
click at [978, 127] on div at bounding box center [976, 122] width 15 height 15
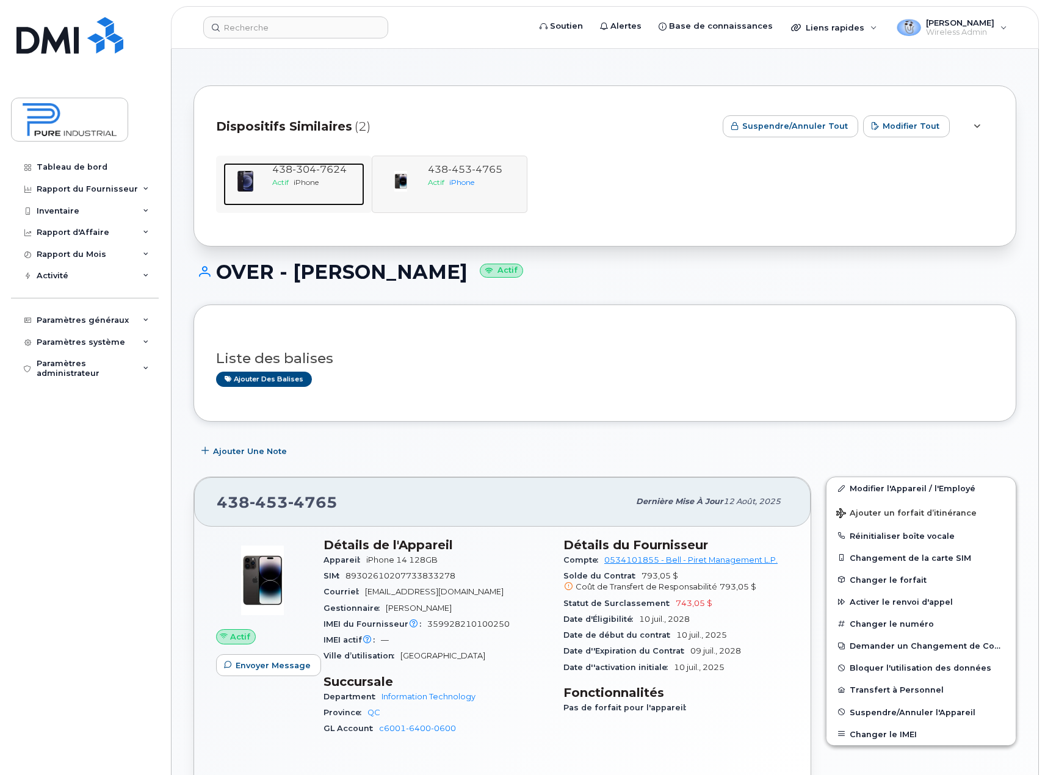
click at [272, 182] on span "Actif" at bounding box center [280, 182] width 16 height 9
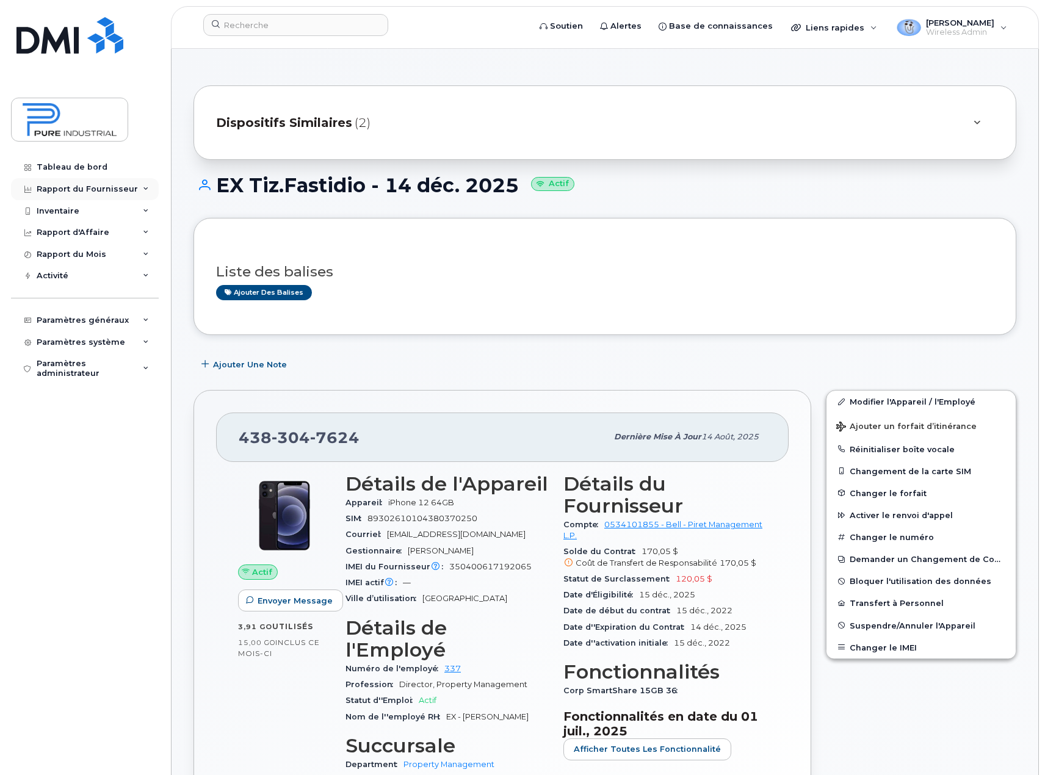
click at [147, 185] on div "Rapport du Fournisseur" at bounding box center [85, 189] width 148 height 22
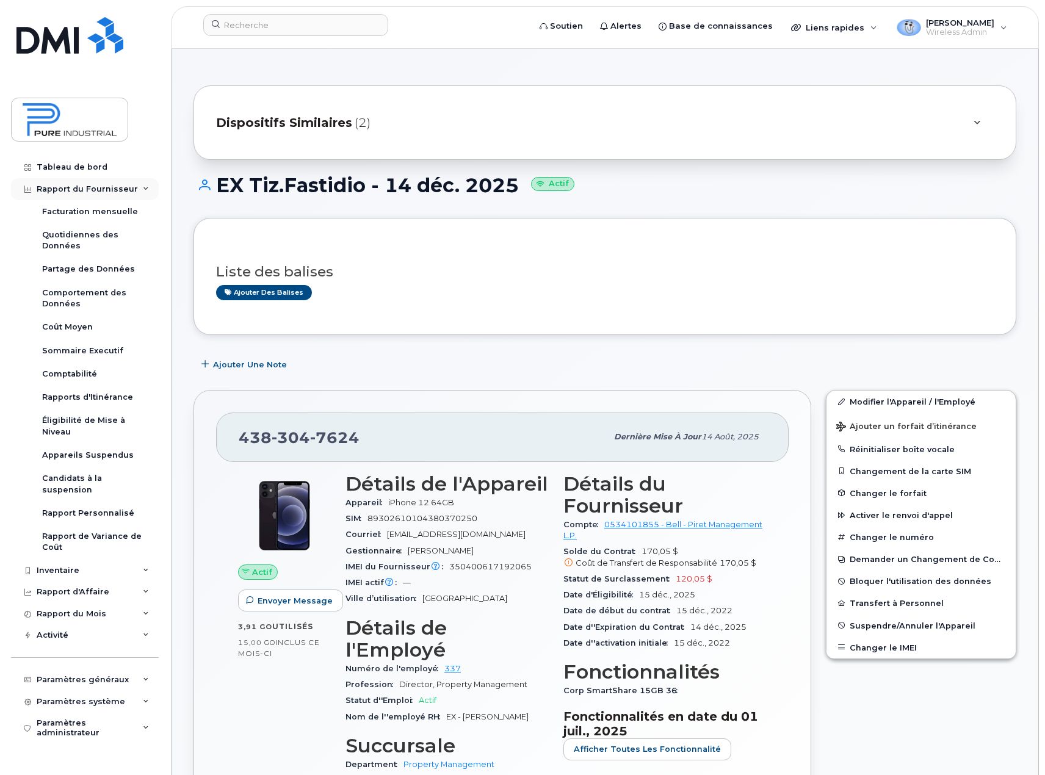
click at [101, 187] on div "Rapport du Fournisseur" at bounding box center [87, 189] width 101 height 10
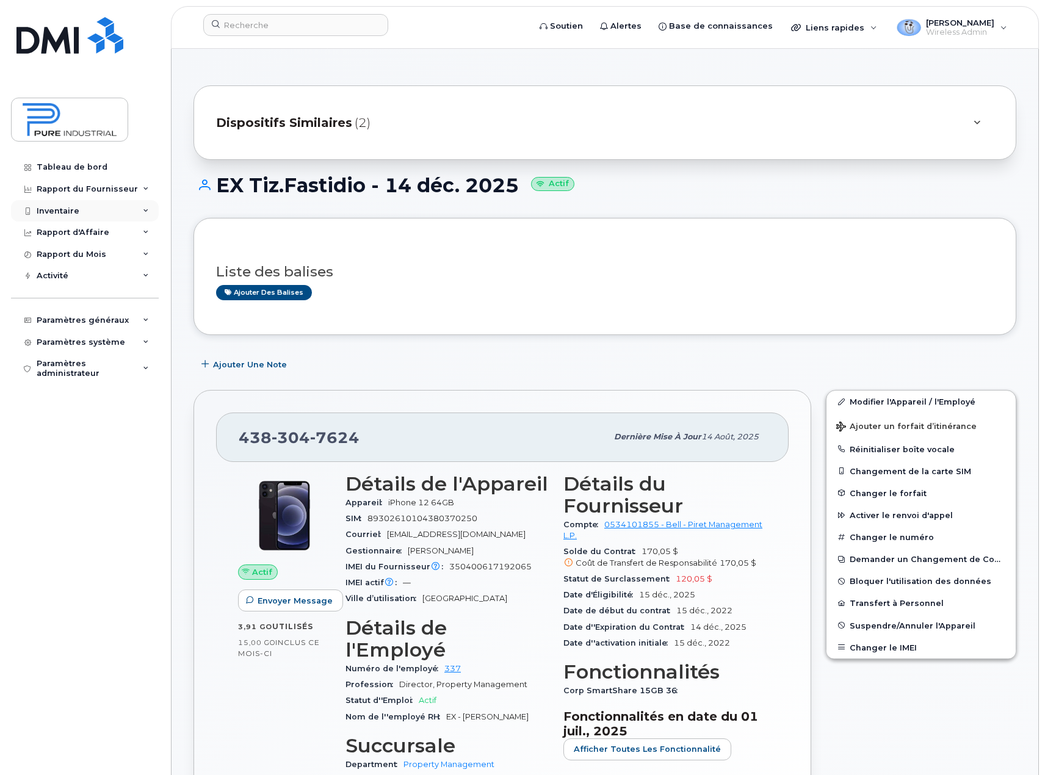
click at [77, 211] on div "Inventaire" at bounding box center [58, 211] width 43 height 10
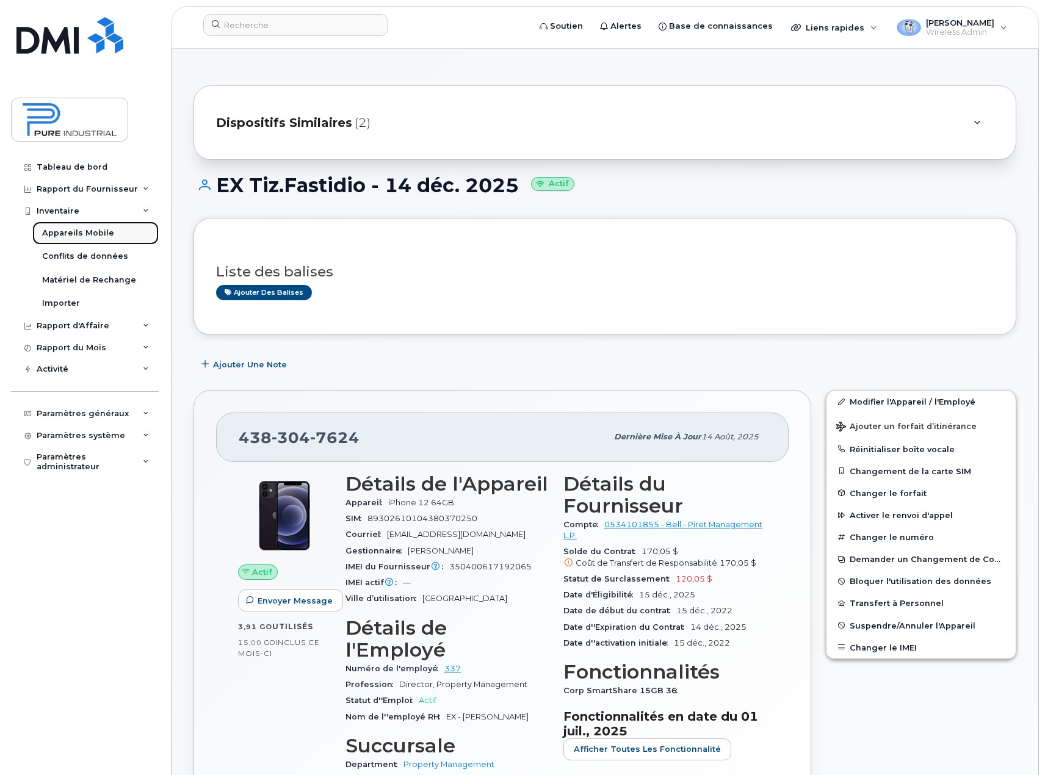
click at [70, 233] on div "Appareils Mobile" at bounding box center [78, 233] width 72 height 11
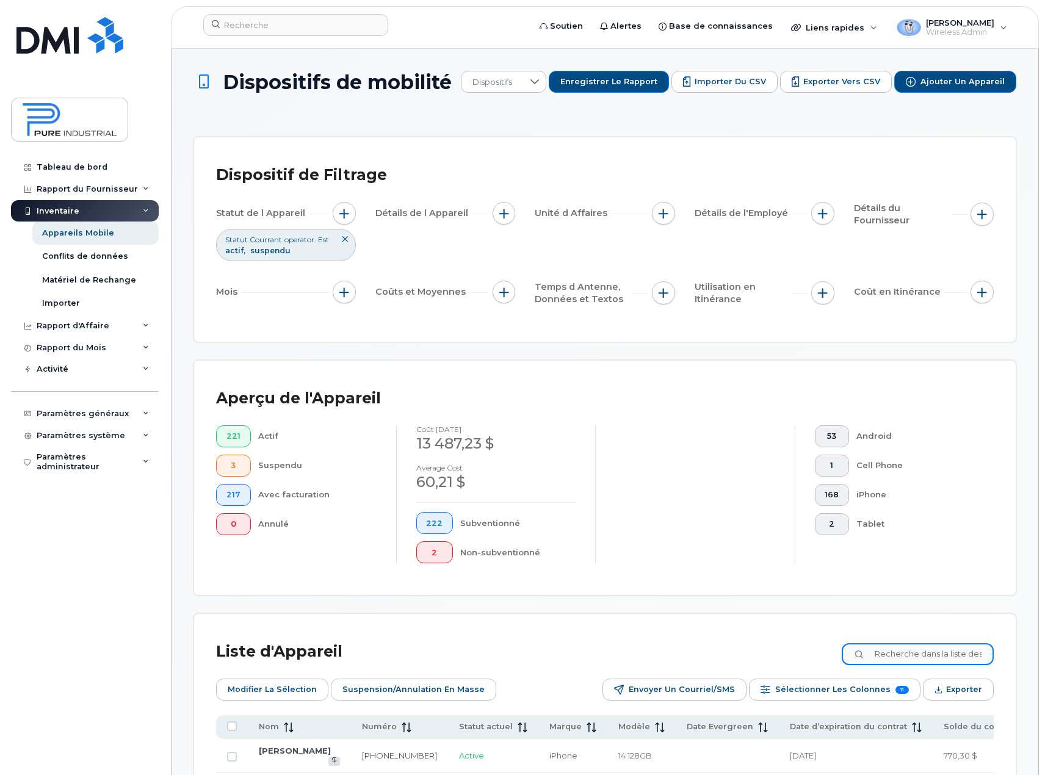
click at [926, 654] on input at bounding box center [918, 654] width 152 height 22
type input "olivier"
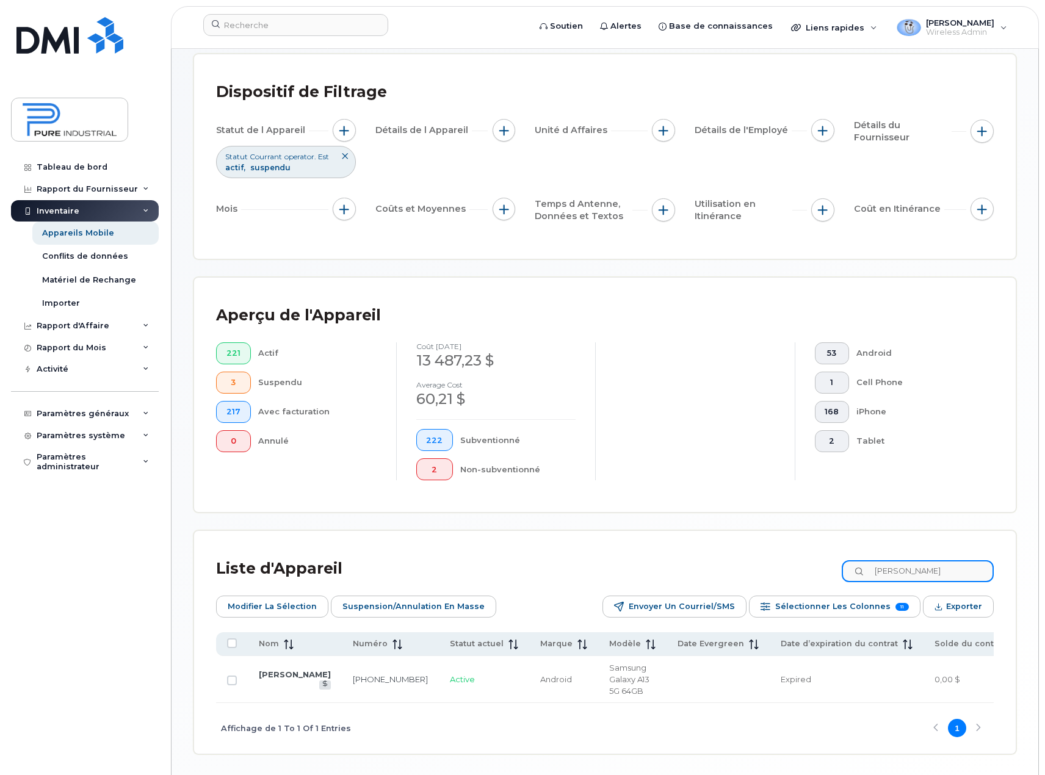
scroll to position [127, 0]
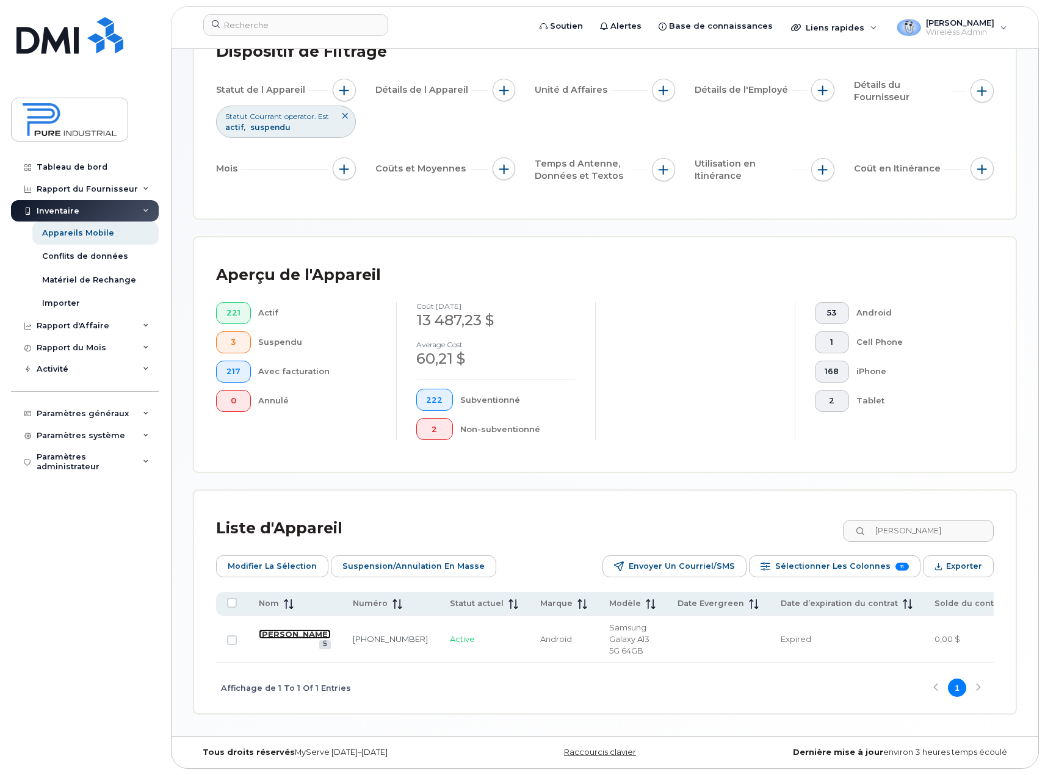
click at [275, 639] on link "[PERSON_NAME]" at bounding box center [295, 634] width 72 height 10
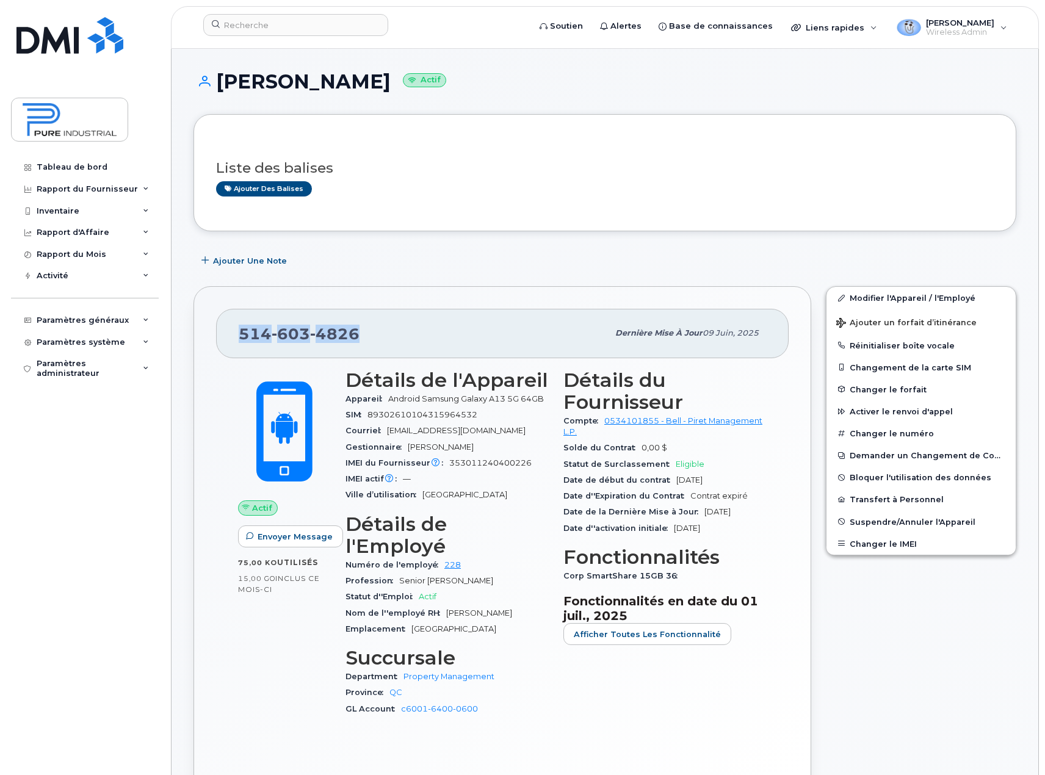
drag, startPoint x: 366, startPoint y: 330, endPoint x: 231, endPoint y: 332, distance: 134.9
click at [231, 332] on div "[PHONE_NUMBER] Dernière mise à jour 09 juin, 2025" at bounding box center [502, 333] width 572 height 49
copy span "[PHONE_NUMBER]"
